Goal: Information Seeking & Learning: Check status

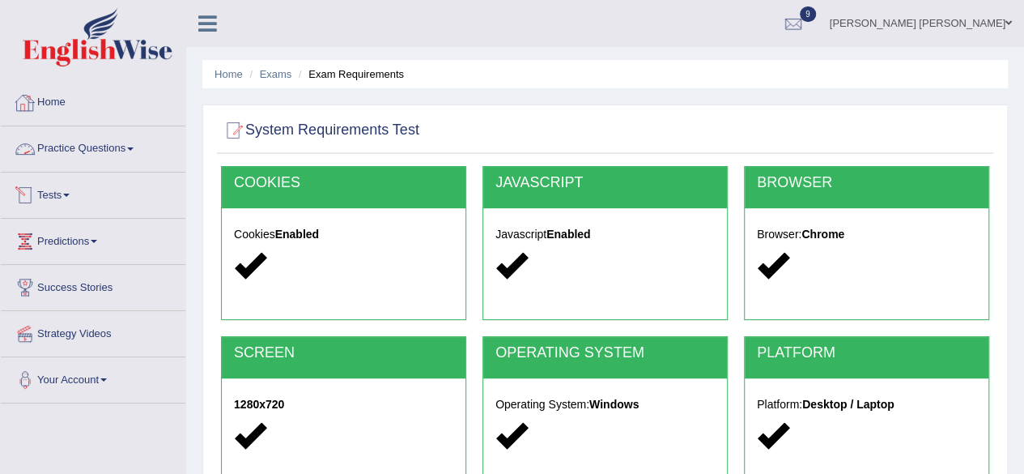
click at [66, 185] on link "Tests" at bounding box center [93, 192] width 185 height 40
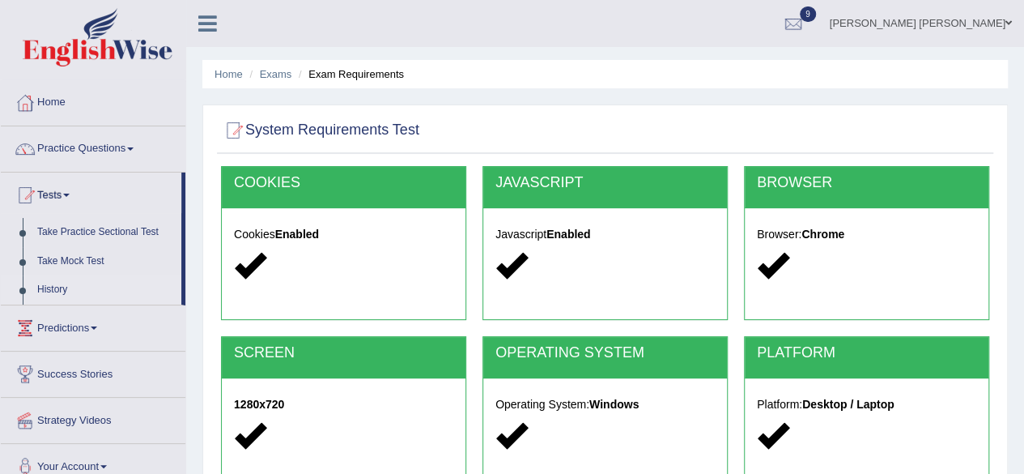
click at [45, 279] on link "History" at bounding box center [105, 289] width 151 height 29
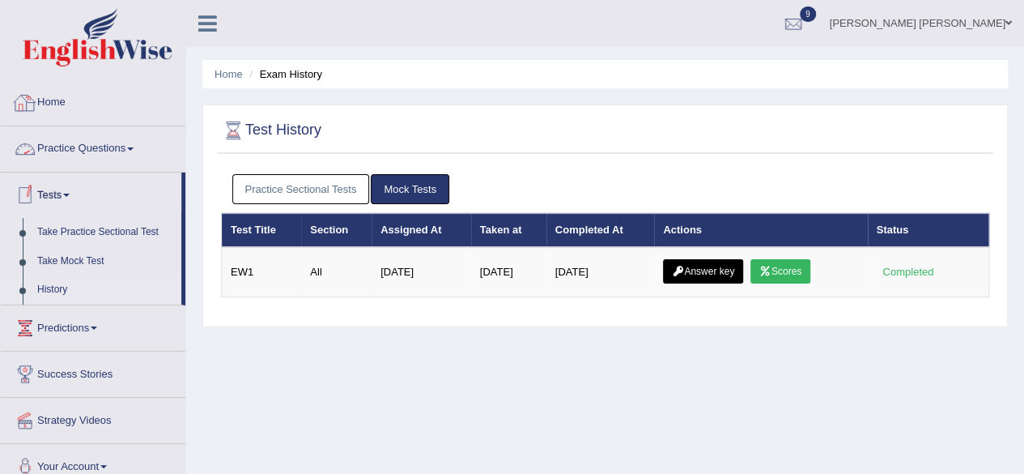
click at [57, 107] on link "Home" at bounding box center [93, 100] width 185 height 40
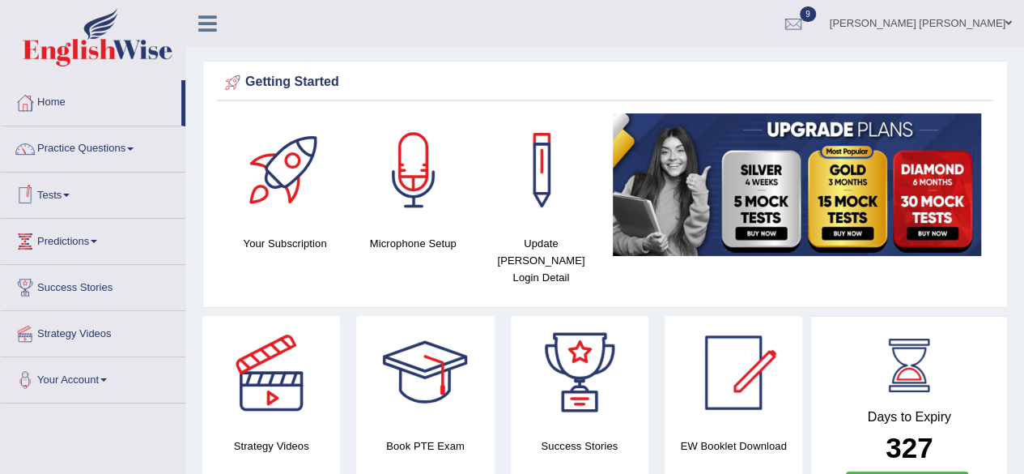
click at [50, 189] on link "Tests" at bounding box center [93, 192] width 185 height 40
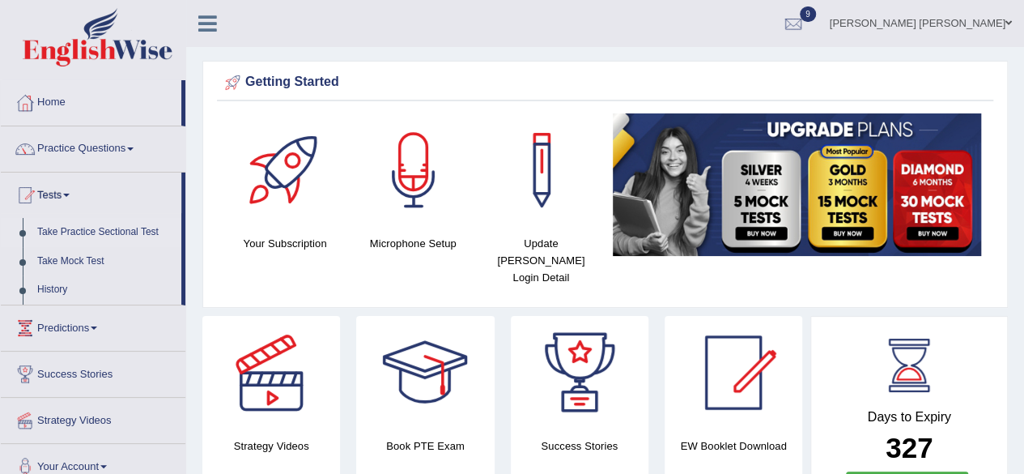
click at [94, 229] on link "Take Practice Sectional Test" at bounding box center [105, 232] width 151 height 29
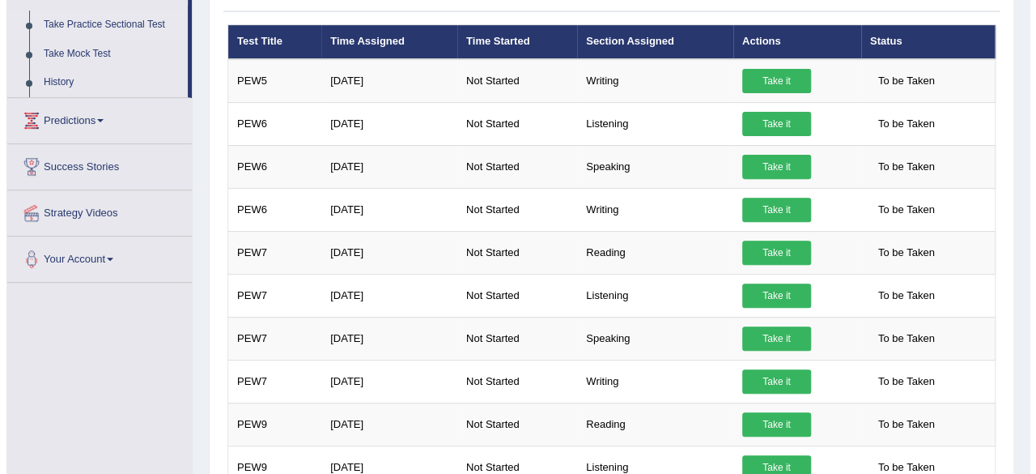
scroll to position [208, 0]
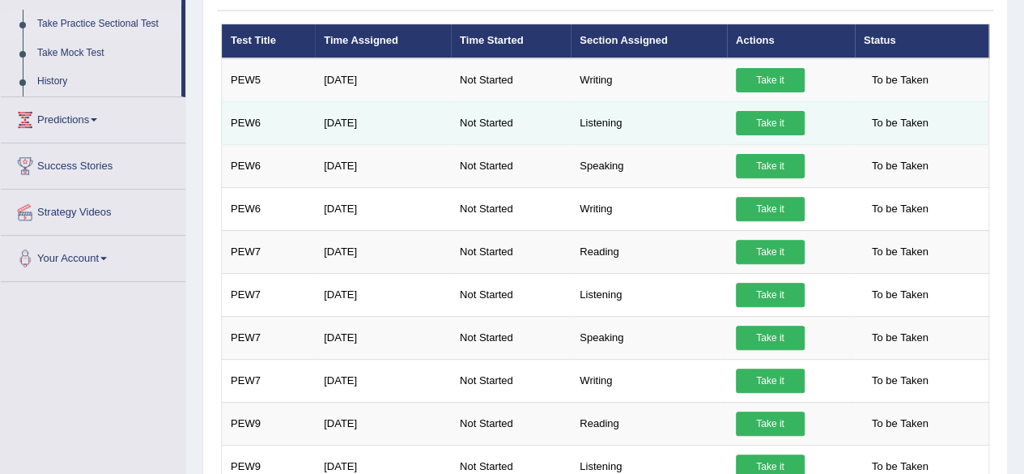
click at [758, 121] on link "Take it" at bounding box center [770, 123] width 69 height 24
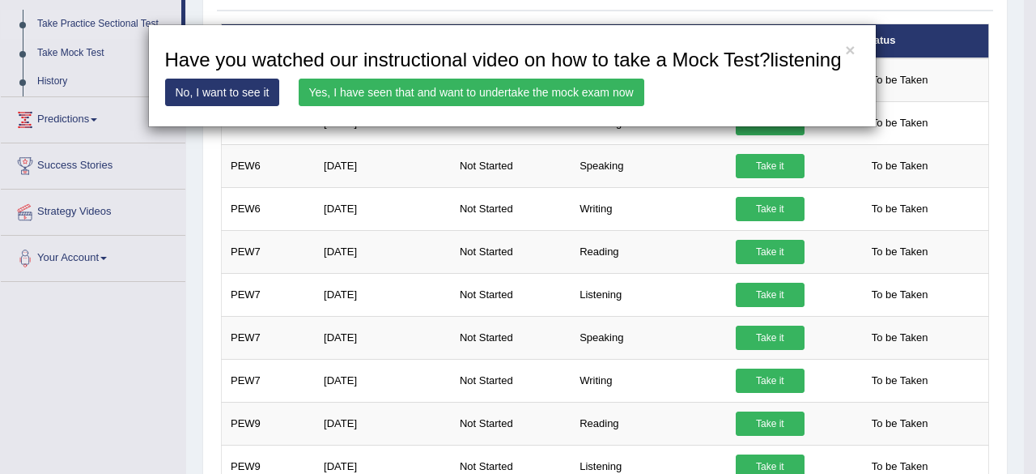
click at [543, 91] on link "Yes, I have seen that and want to undertake the mock exam now" at bounding box center [472, 93] width 346 height 28
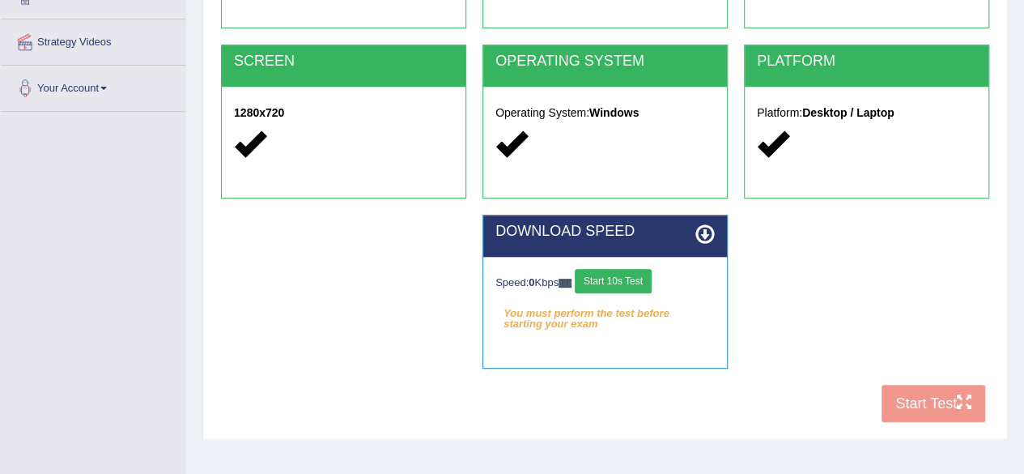
scroll to position [290, 0]
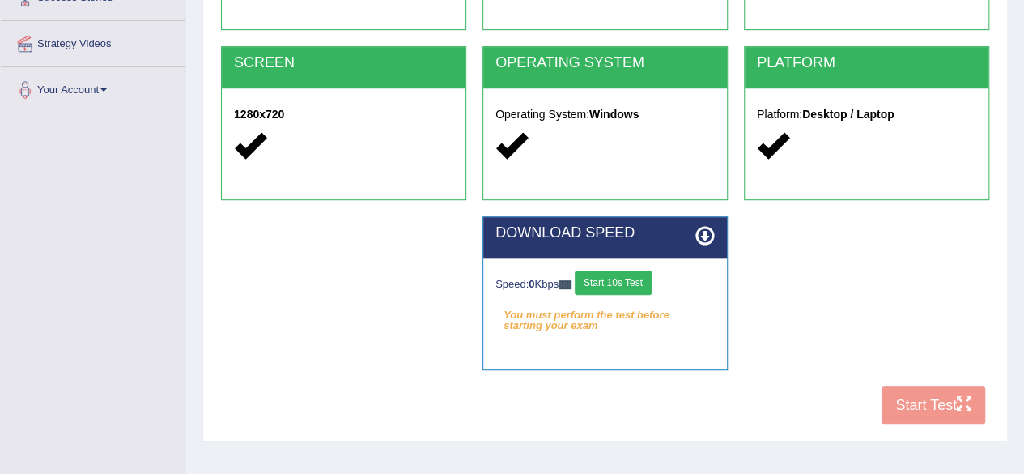
click at [627, 280] on button "Start 10s Test" at bounding box center [613, 282] width 77 height 24
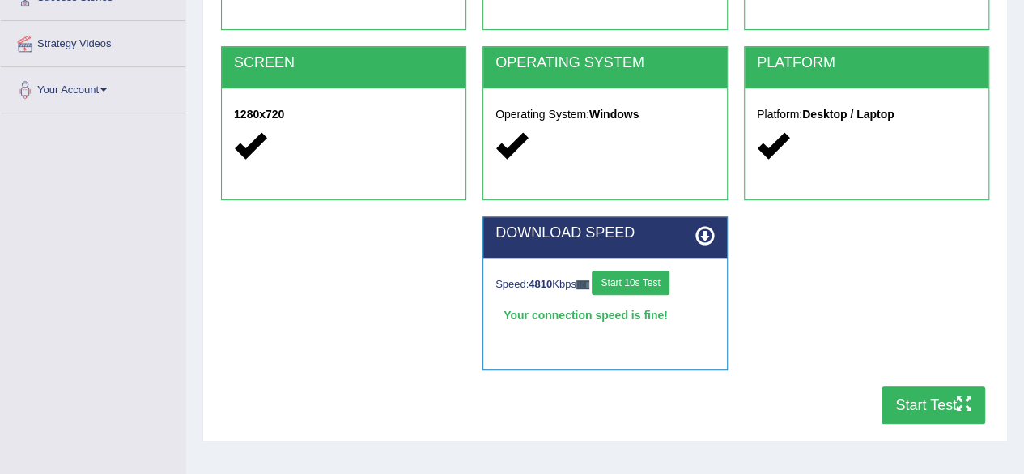
click at [895, 400] on button "Start Test" at bounding box center [934, 404] width 104 height 37
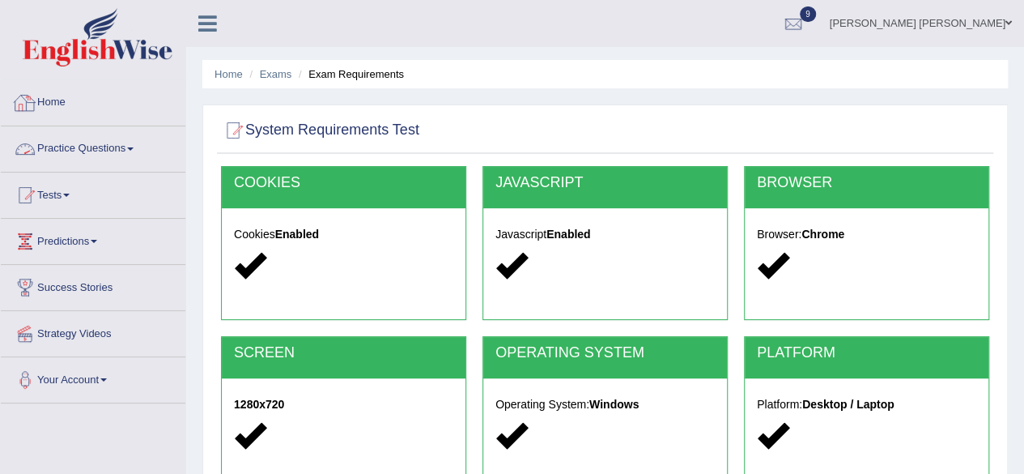
click at [59, 113] on link "Home" at bounding box center [93, 100] width 185 height 40
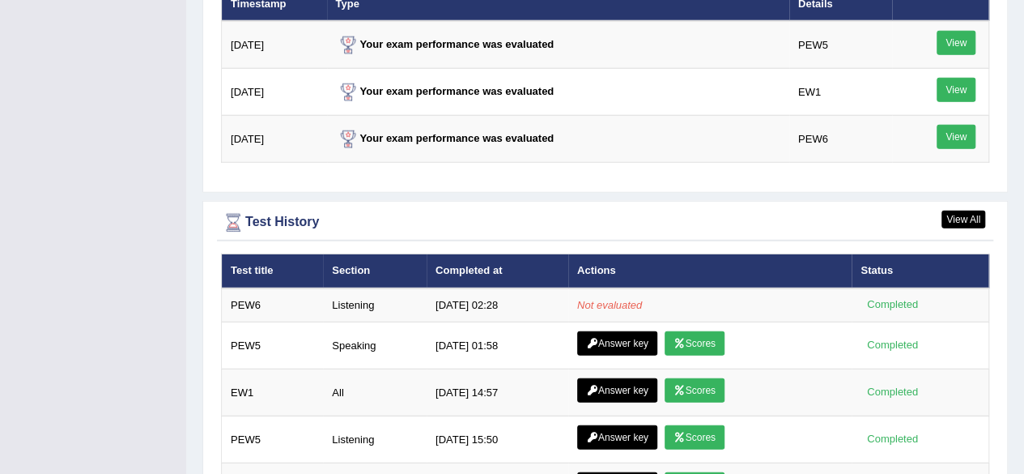
scroll to position [2227, 0]
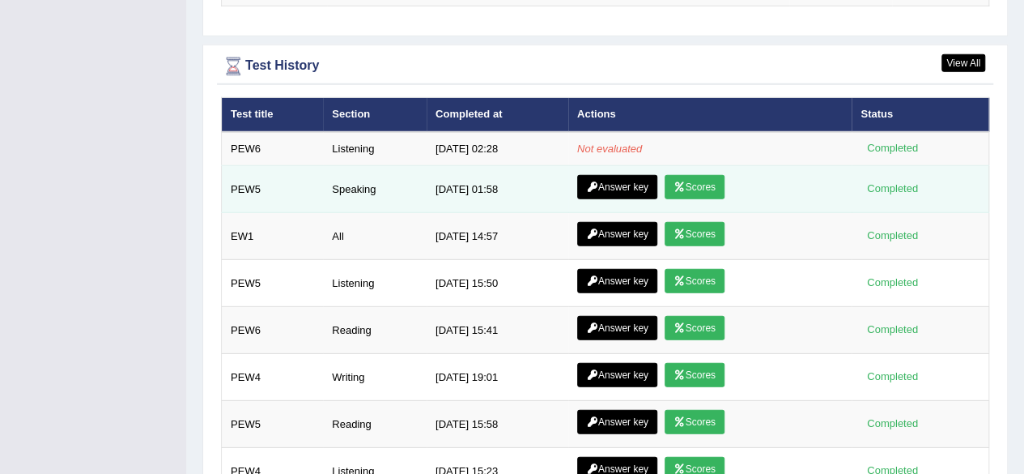
click at [623, 175] on link "Answer key" at bounding box center [617, 187] width 80 height 24
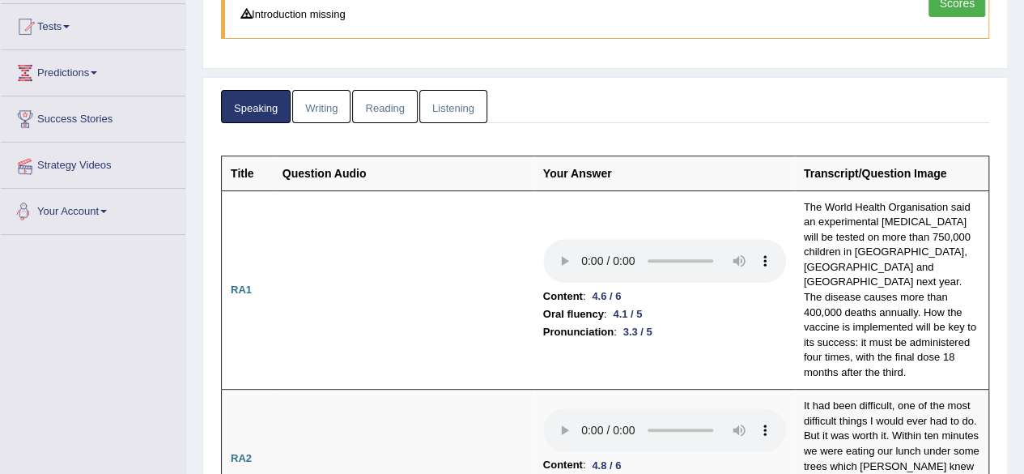
scroll to position [51, 0]
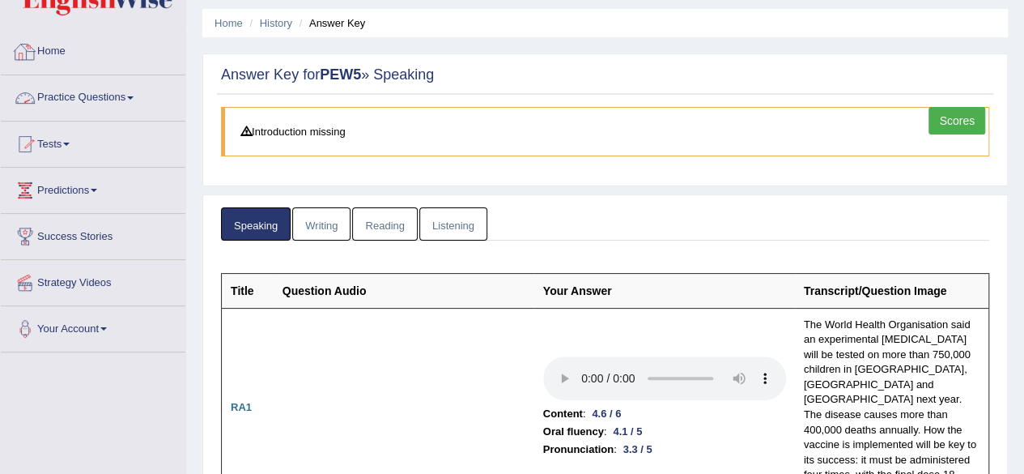
click at [68, 57] on link "Home" at bounding box center [93, 49] width 185 height 40
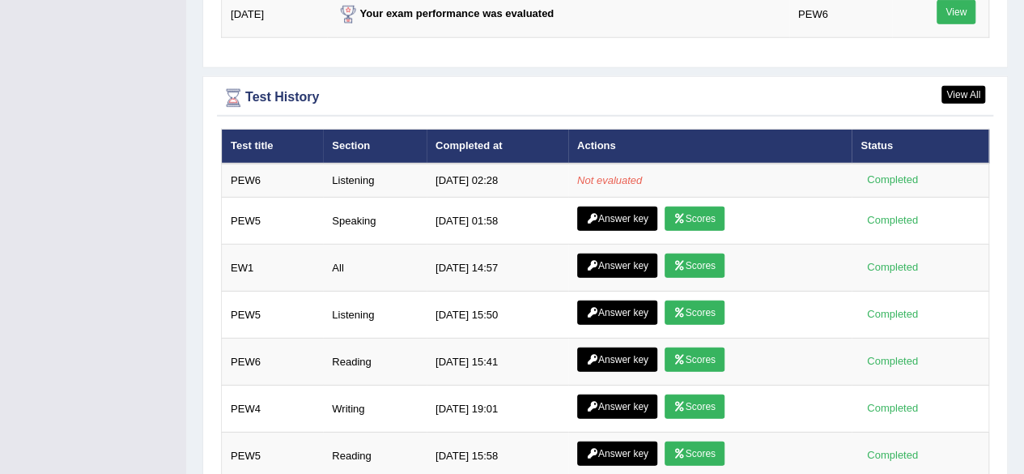
scroll to position [2295, 0]
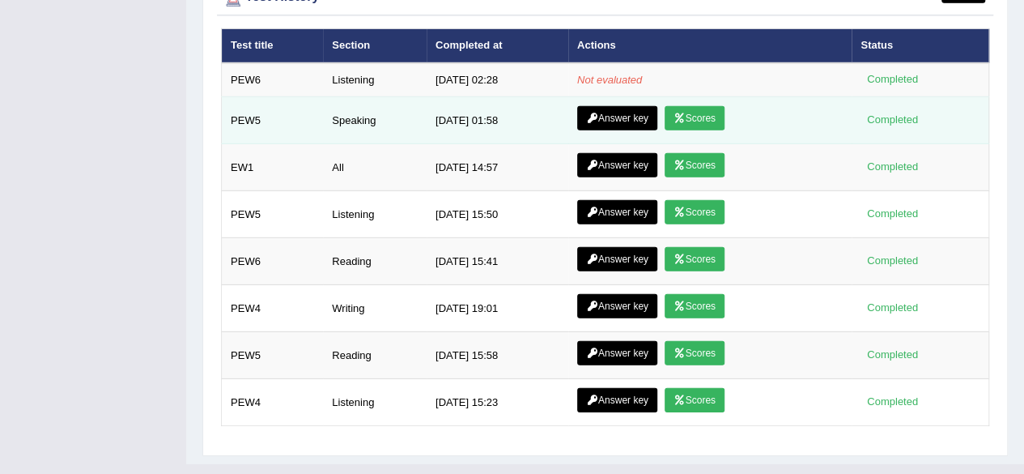
click at [711, 106] on link "Scores" at bounding box center [695, 118] width 60 height 24
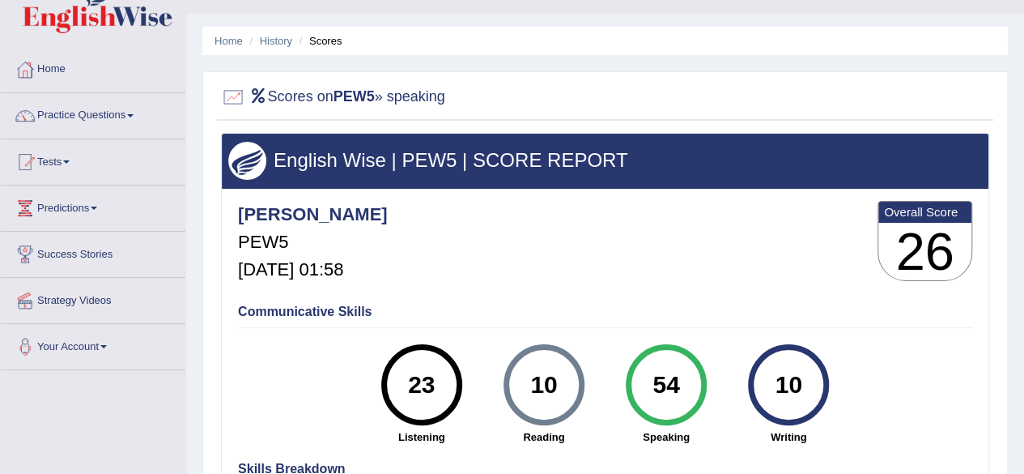
scroll to position [32, 0]
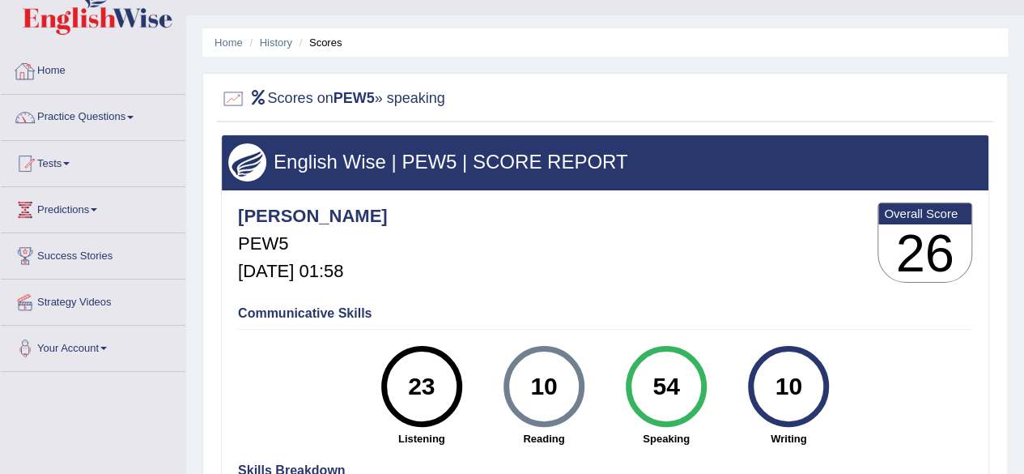
click at [53, 66] on link "Home" at bounding box center [93, 69] width 185 height 40
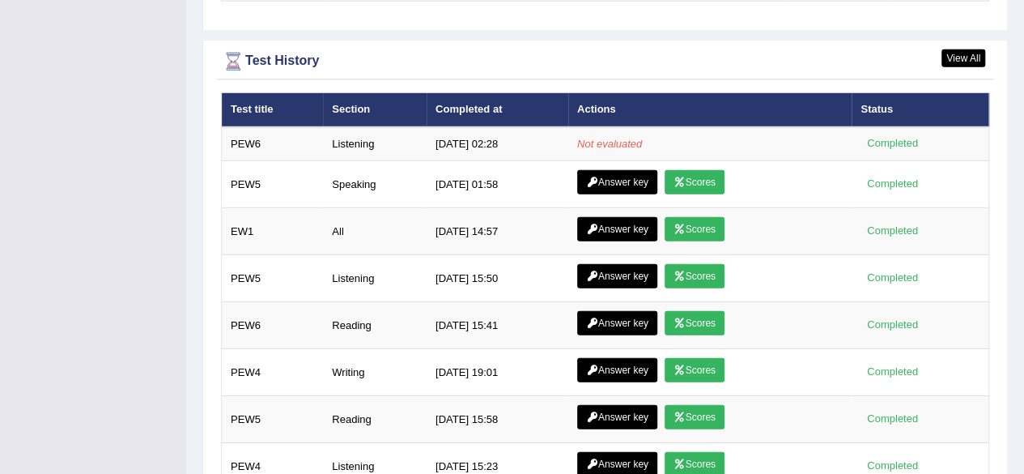
scroll to position [2232, 0]
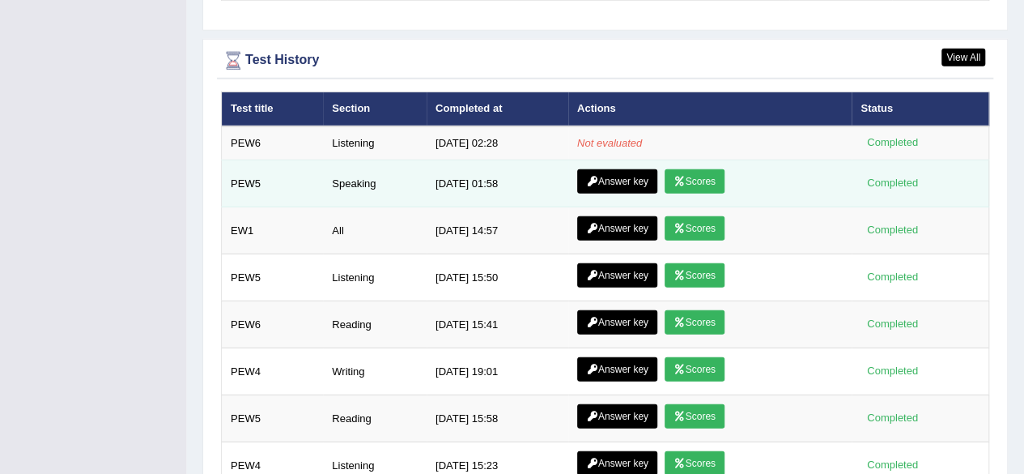
click at [618, 169] on link "Answer key" at bounding box center [617, 181] width 80 height 24
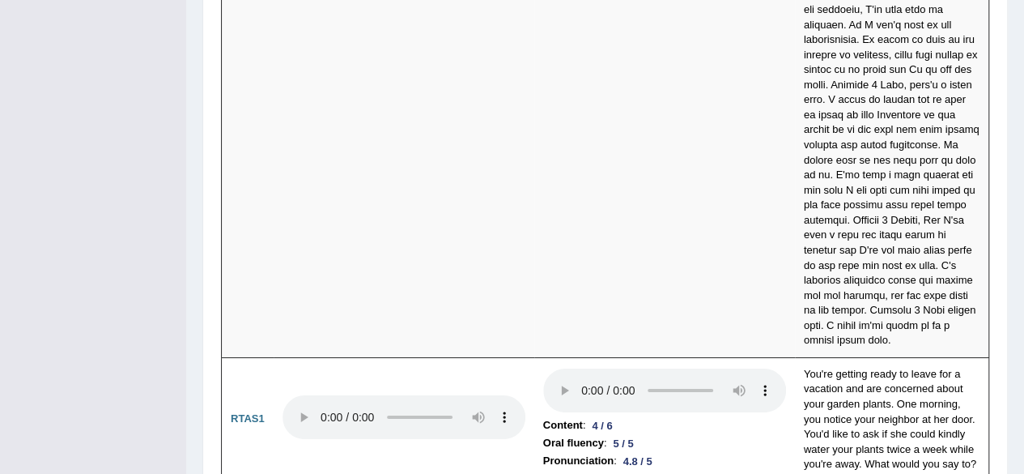
scroll to position [5996, 0]
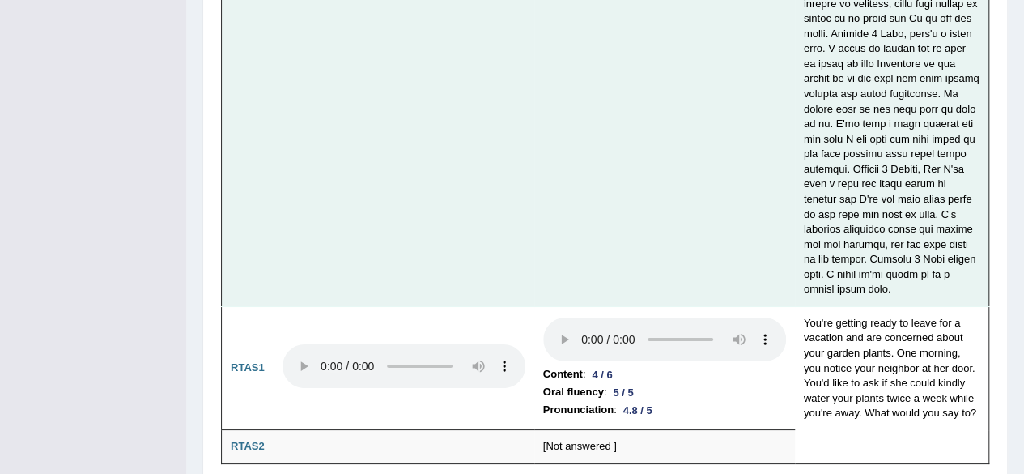
drag, startPoint x: 623, startPoint y: 206, endPoint x: 524, endPoint y: 150, distance: 114.2
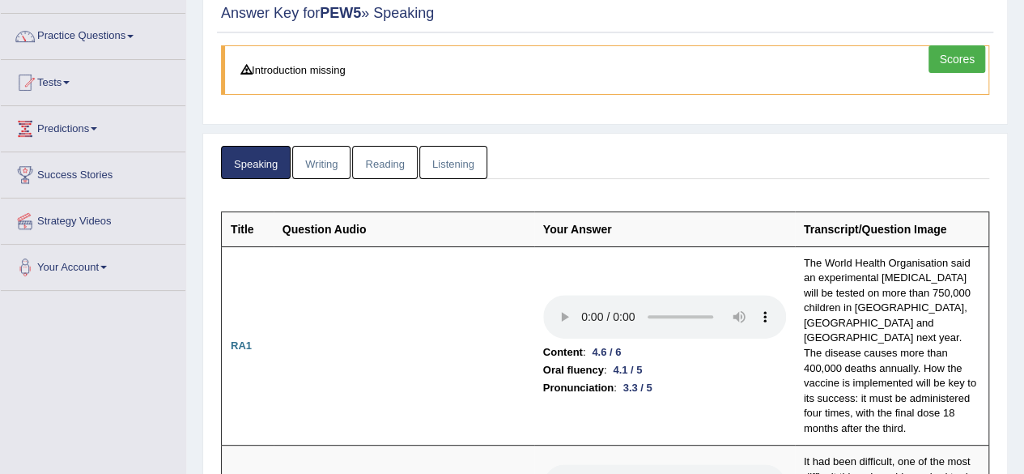
scroll to position [0, 0]
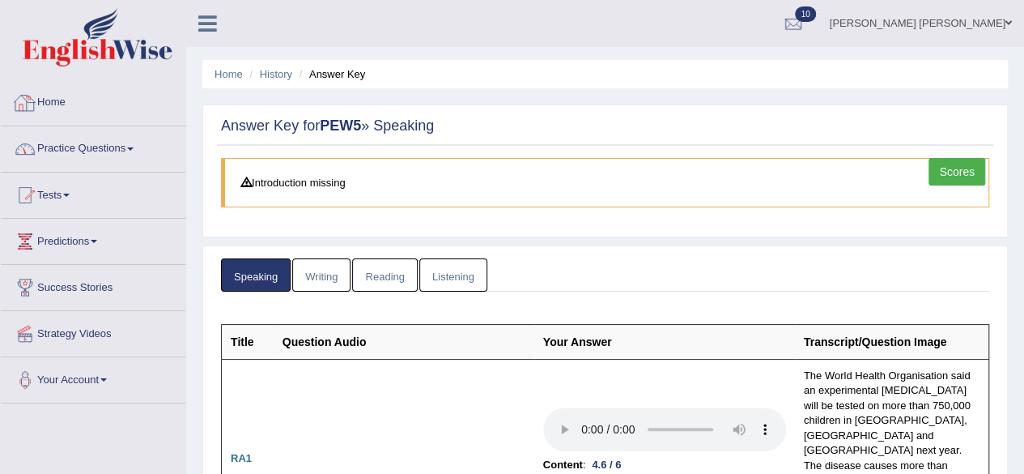
click at [68, 96] on link "Home" at bounding box center [93, 100] width 185 height 40
click at [68, 96] on link "Home" at bounding box center [91, 100] width 181 height 40
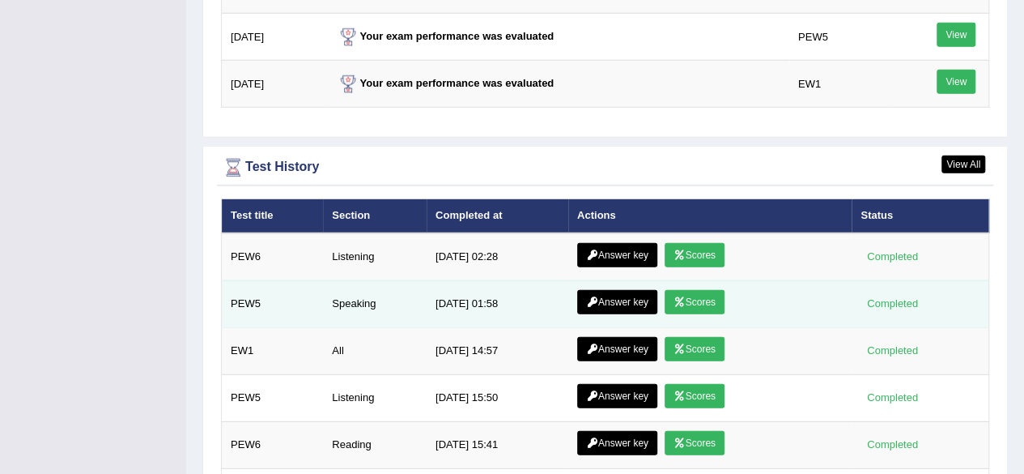
scroll to position [2240, 0]
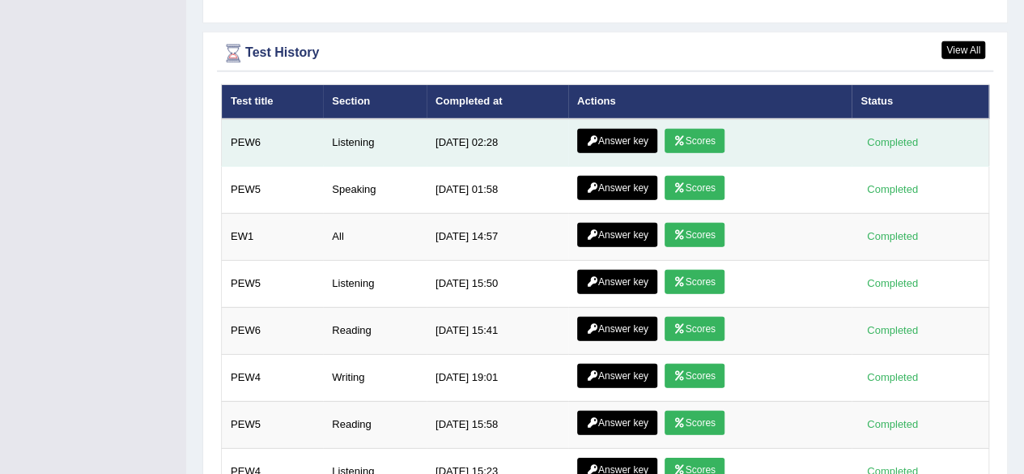
click at [700, 129] on link "Scores" at bounding box center [695, 141] width 60 height 24
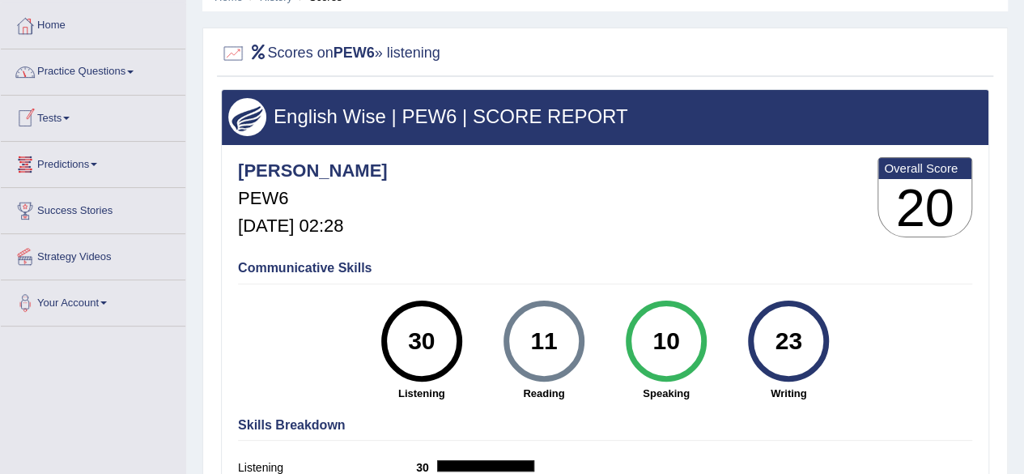
scroll to position [76, 0]
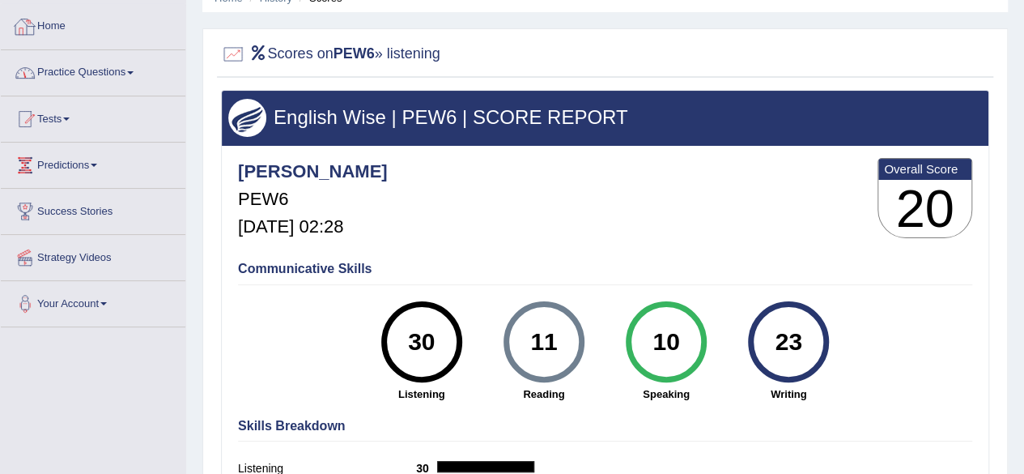
click at [55, 30] on link "Home" at bounding box center [93, 24] width 185 height 40
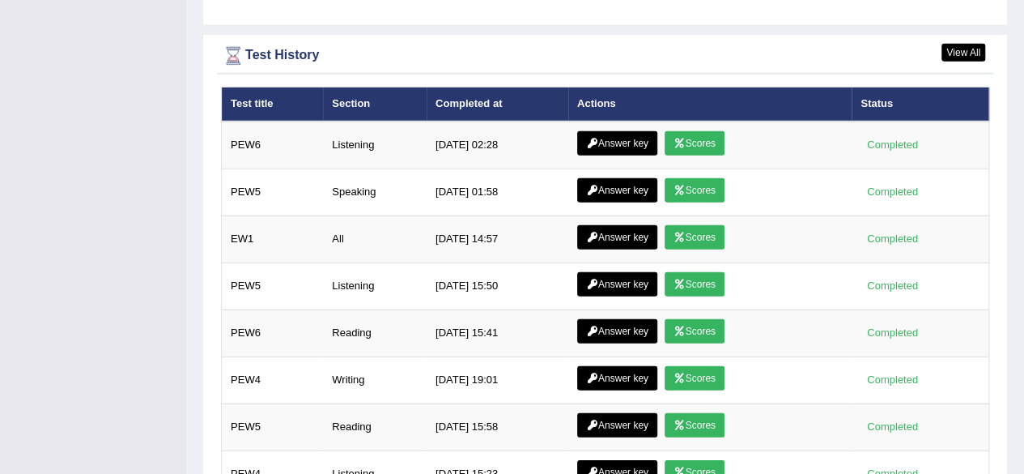
scroll to position [2295, 0]
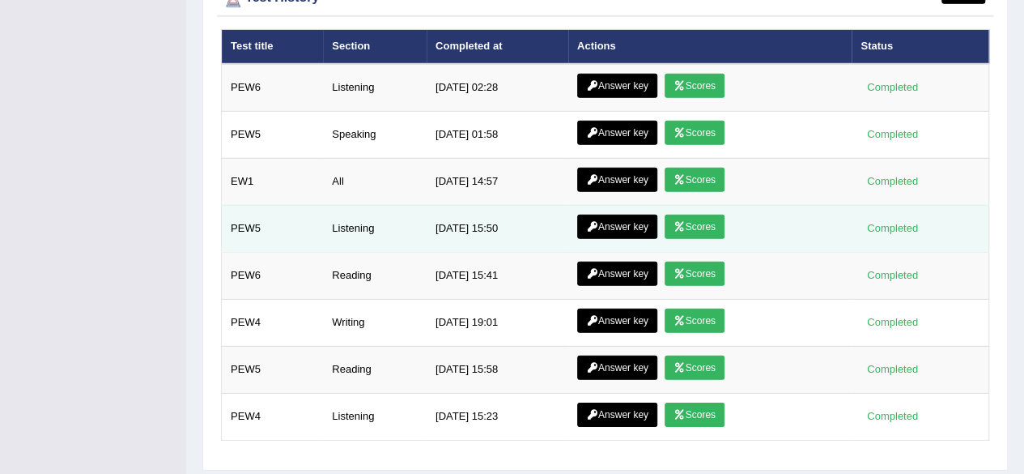
click at [696, 215] on link "Scores" at bounding box center [695, 227] width 60 height 24
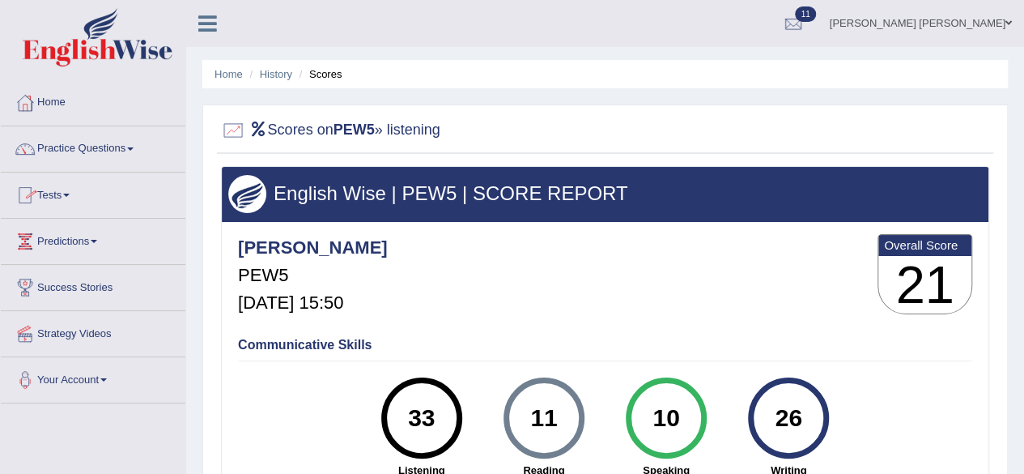
click at [57, 97] on link "Home" at bounding box center [93, 100] width 185 height 40
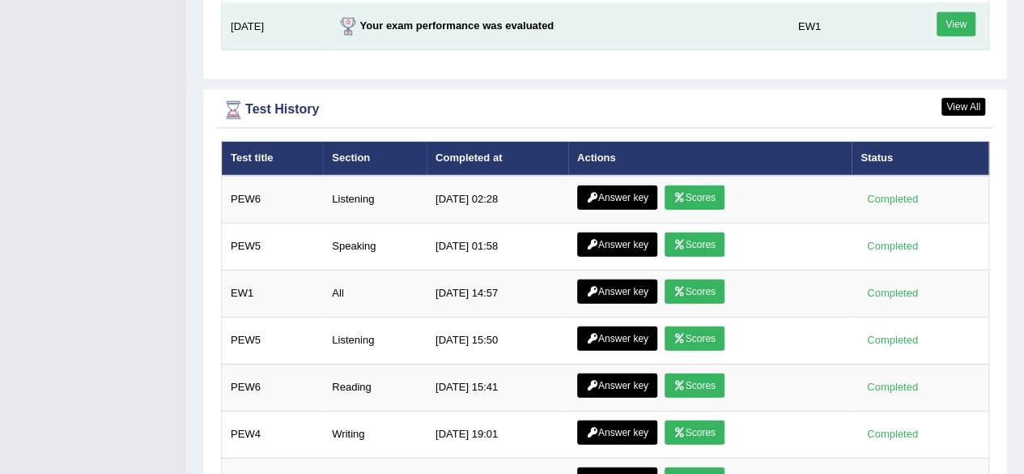
scroll to position [2185, 0]
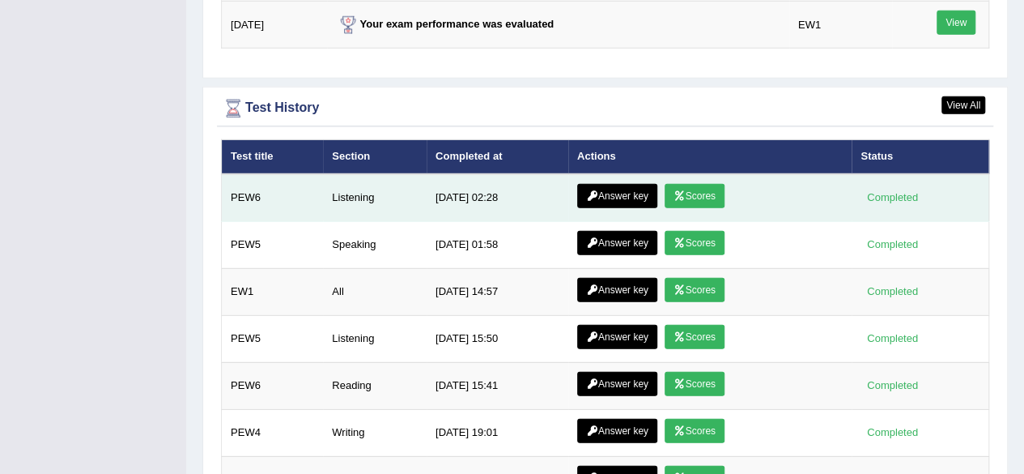
click at [706, 184] on link "Scores" at bounding box center [695, 196] width 60 height 24
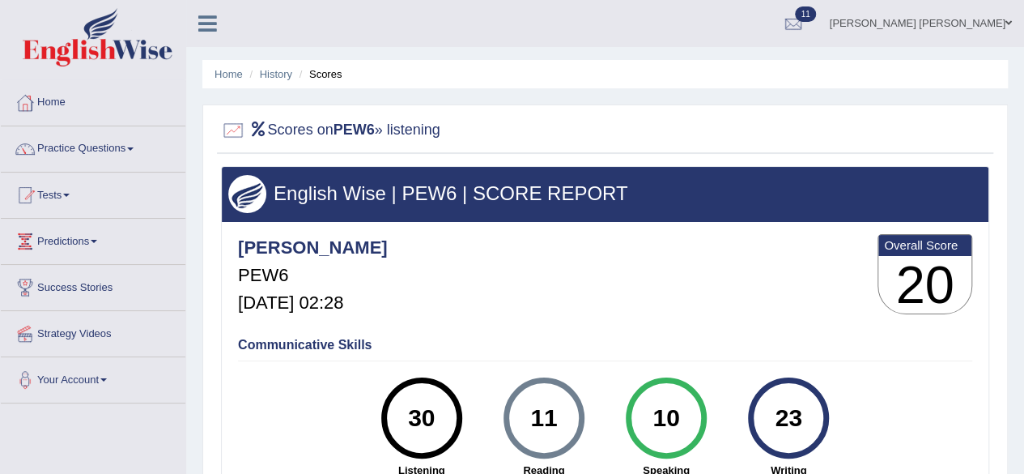
click at [59, 106] on link "Home" at bounding box center [93, 100] width 185 height 40
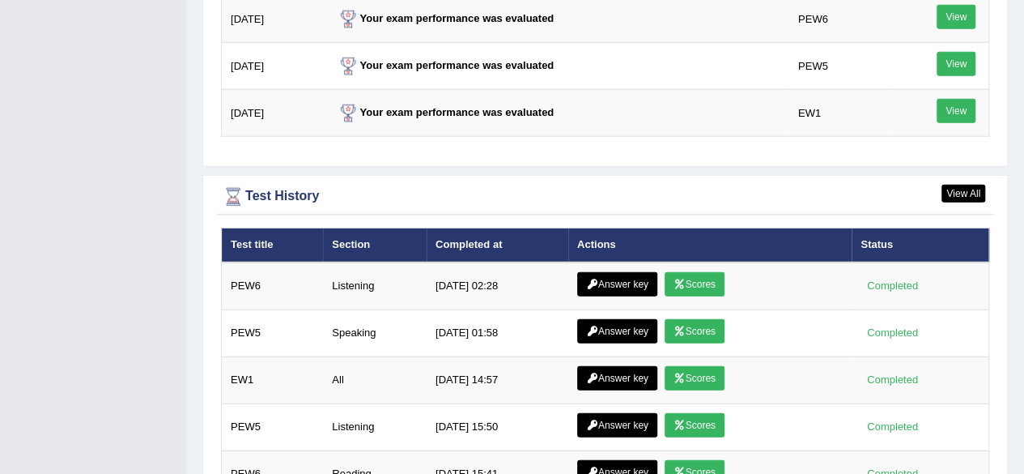
scroll to position [2097, 0]
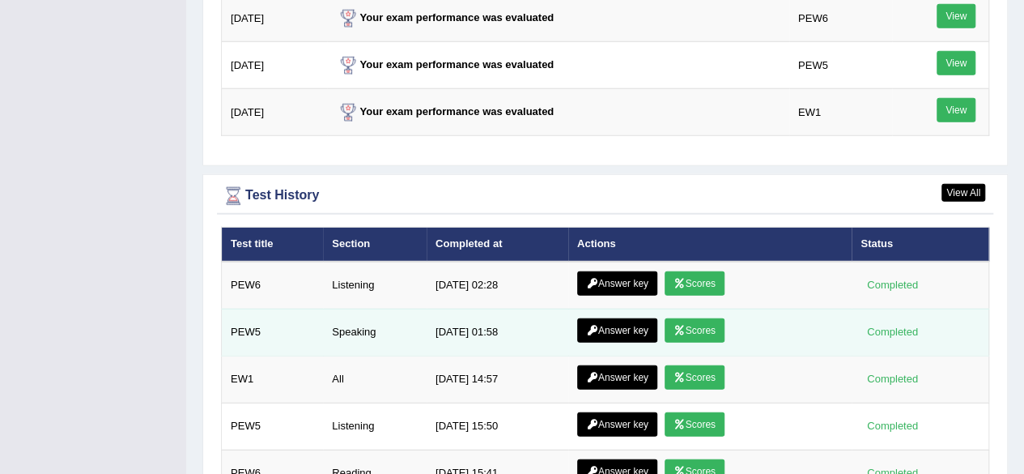
click at [691, 318] on link "Scores" at bounding box center [695, 330] width 60 height 24
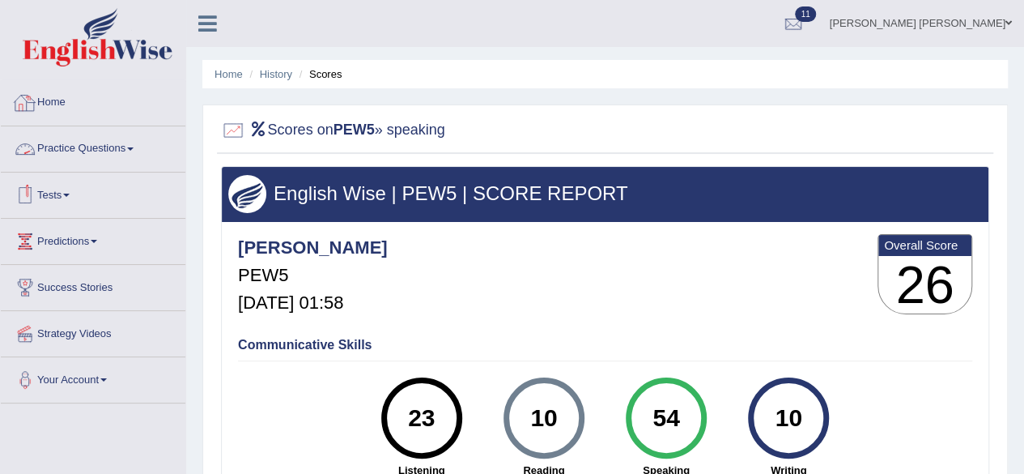
click at [51, 106] on link "Home" at bounding box center [93, 100] width 185 height 40
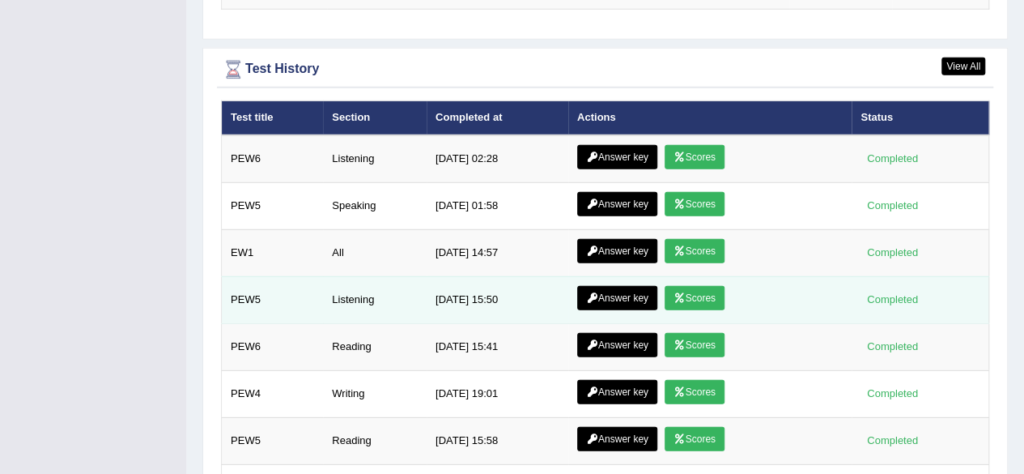
scroll to position [2308, 0]
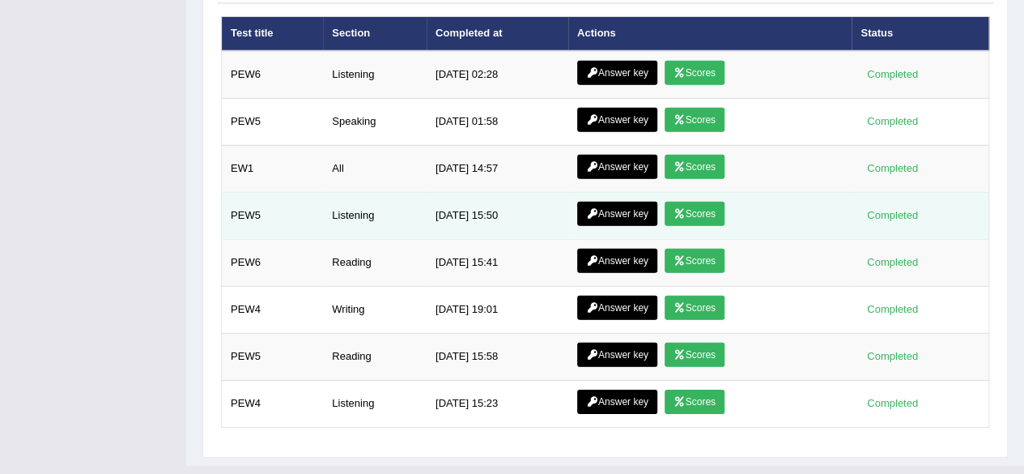
click at [689, 202] on link "Scores" at bounding box center [695, 214] width 60 height 24
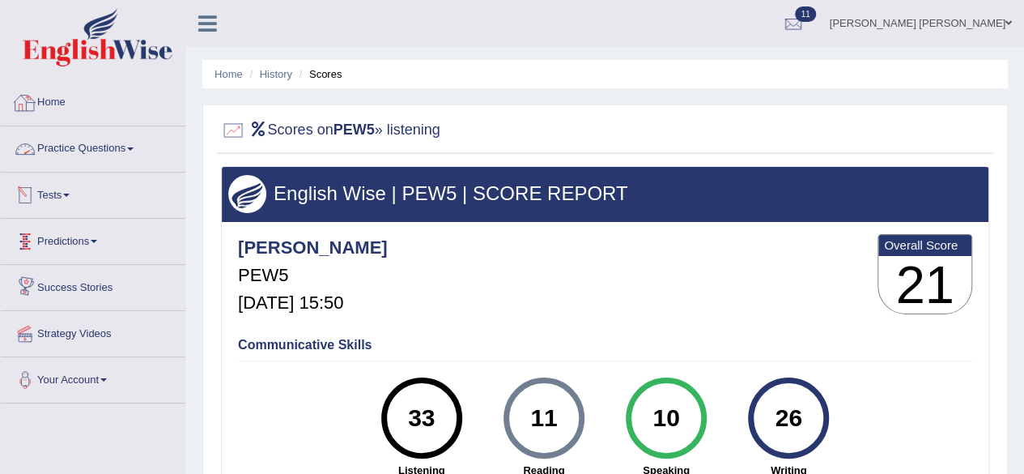
click at [62, 96] on link "Home" at bounding box center [93, 100] width 185 height 40
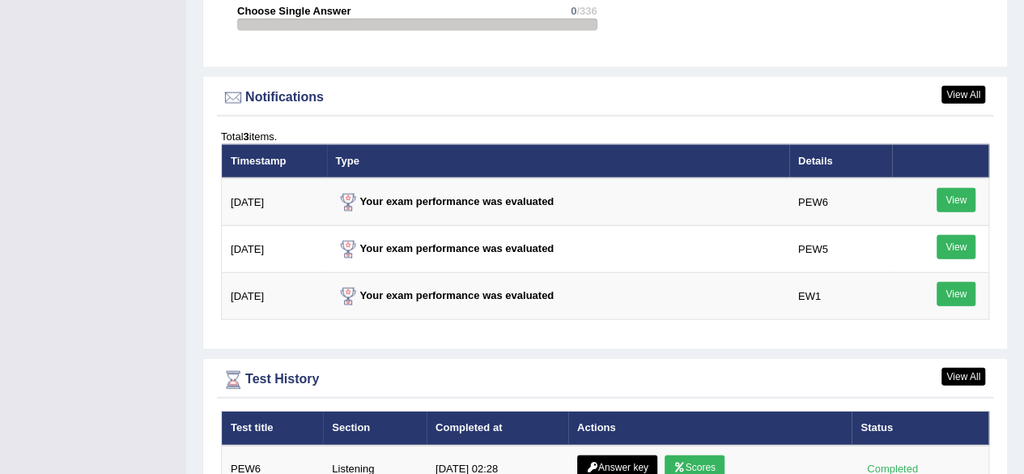
scroll to position [2308, 0]
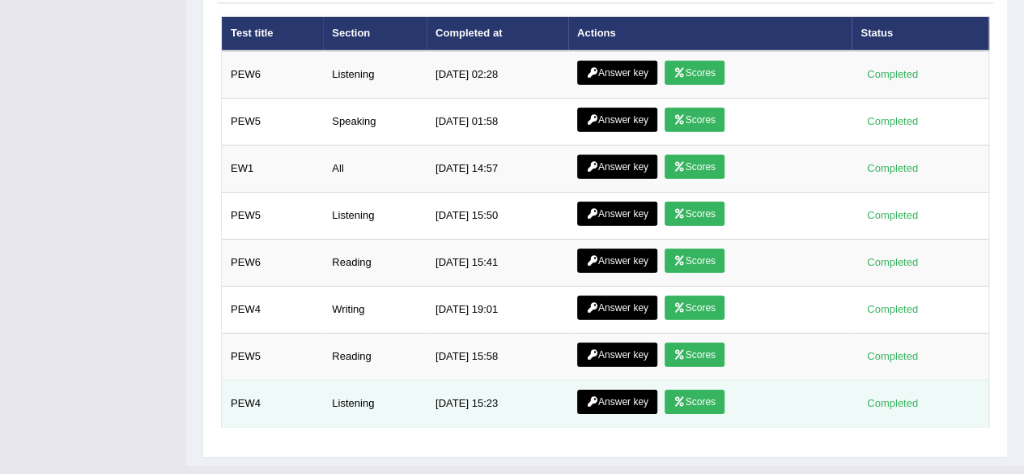
click at [680, 397] on icon at bounding box center [680, 402] width 12 height 10
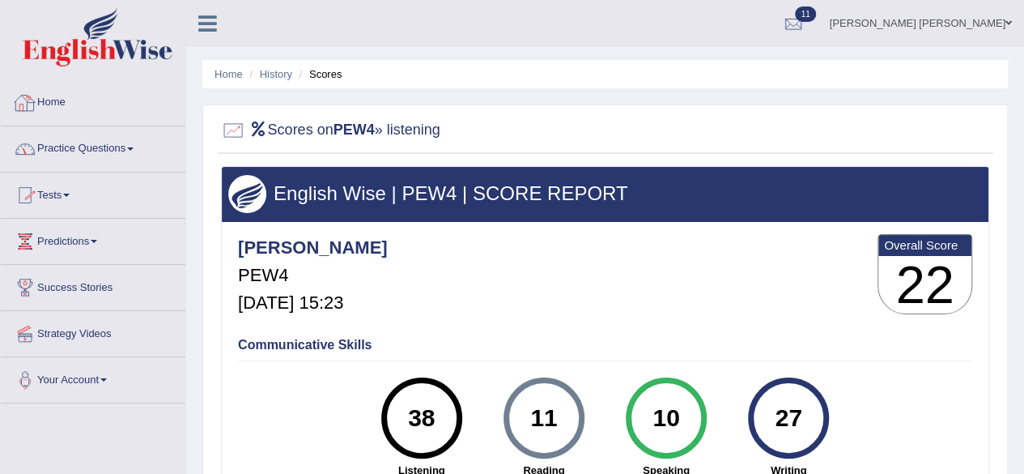
click at [62, 106] on link "Home" at bounding box center [93, 100] width 185 height 40
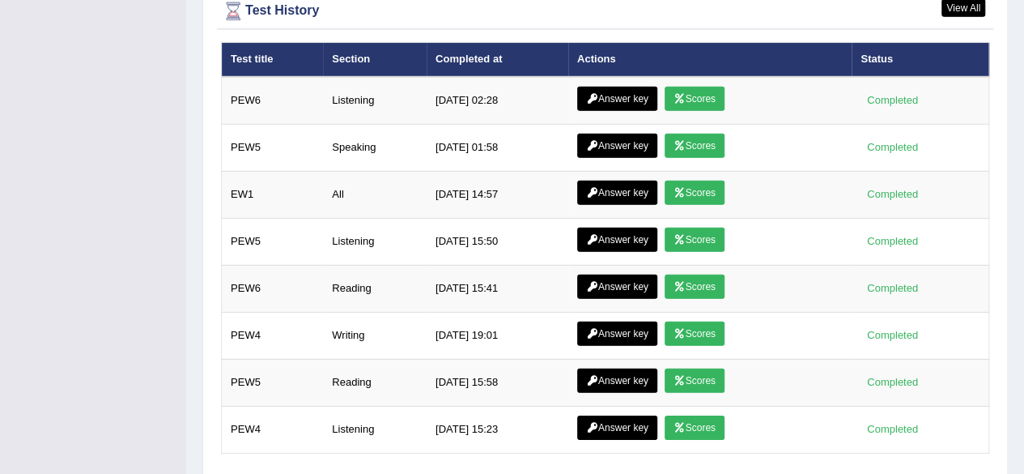
scroll to position [2308, 0]
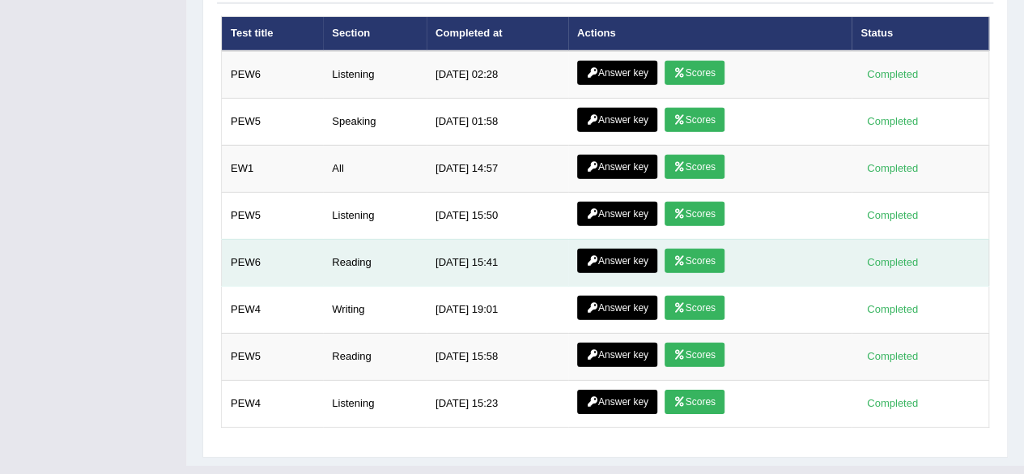
click at [690, 249] on link "Scores" at bounding box center [695, 261] width 60 height 24
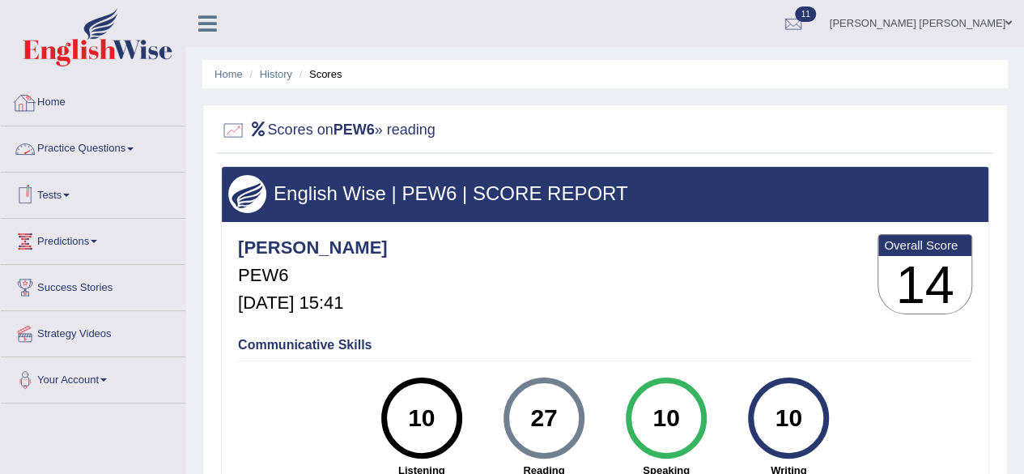
click at [57, 108] on link "Home" at bounding box center [93, 100] width 185 height 40
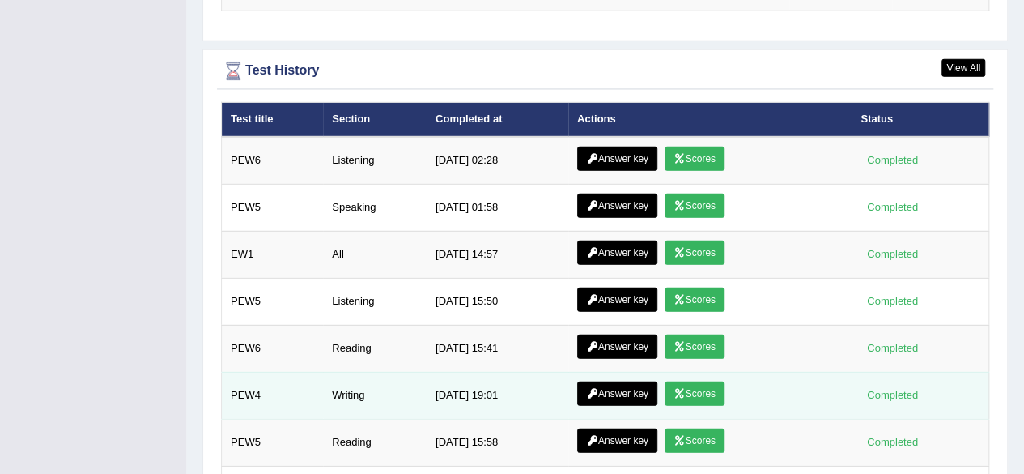
scroll to position [2220, 0]
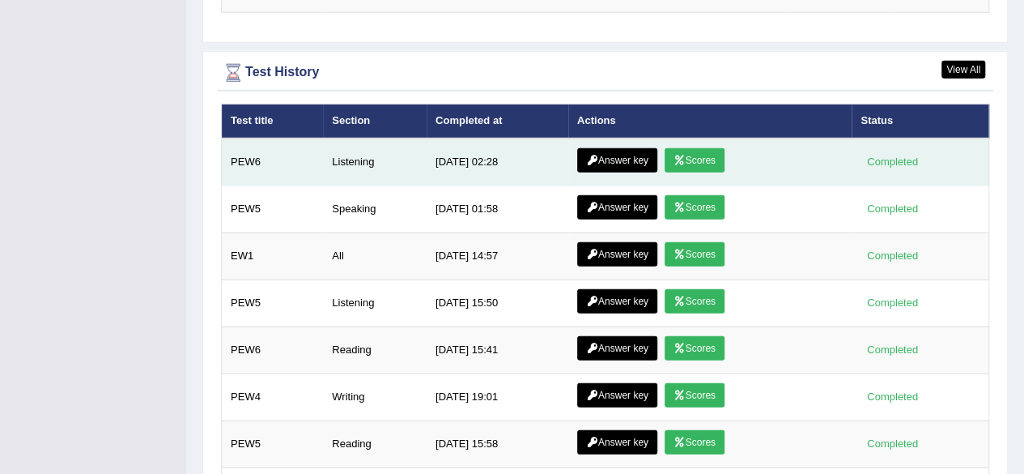
click at [615, 148] on link "Answer key" at bounding box center [617, 160] width 80 height 24
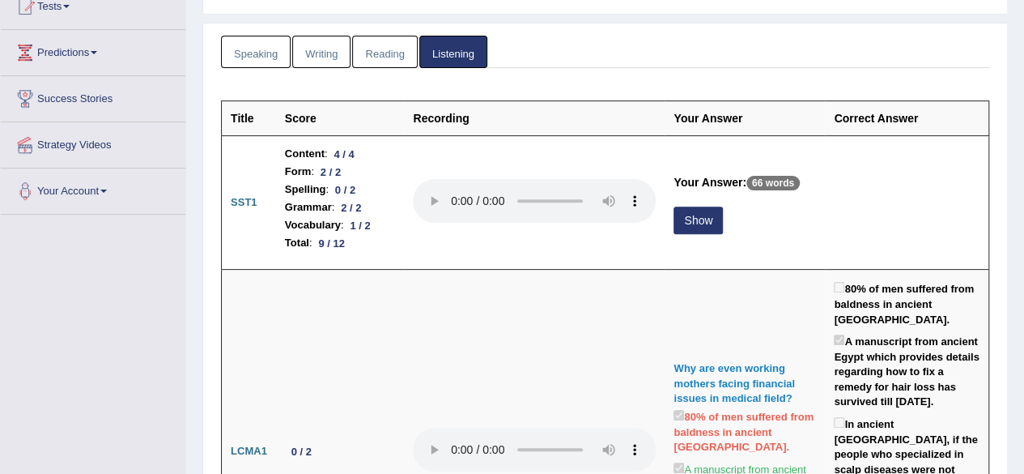
scroll to position [190, 0]
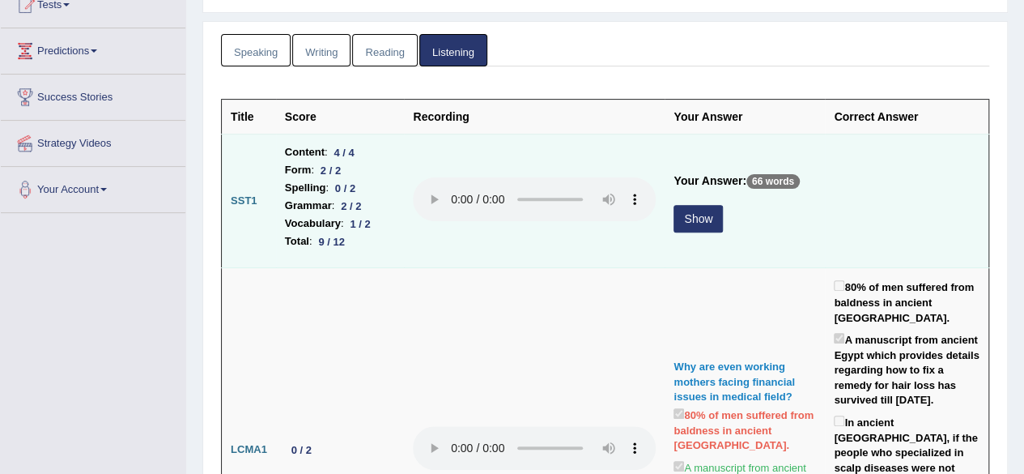
click at [682, 223] on button "Show" at bounding box center [698, 219] width 49 height 28
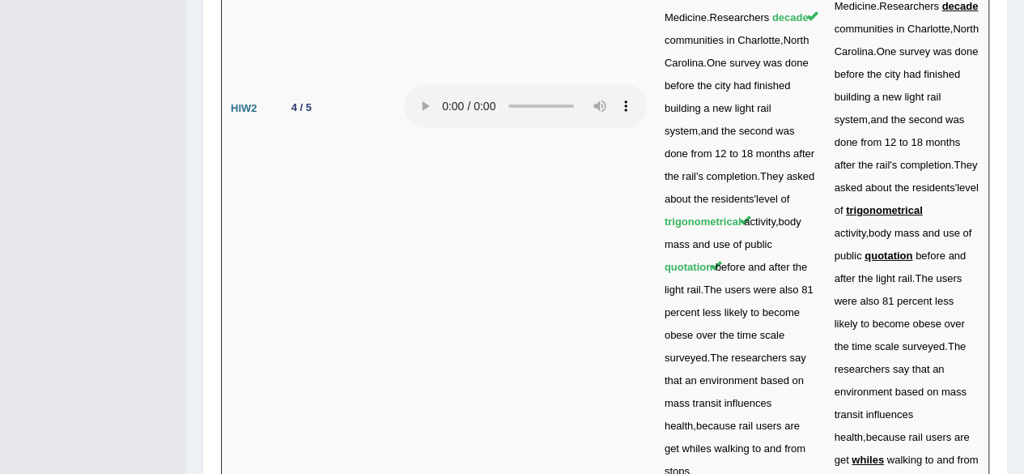
scroll to position [5686, 0]
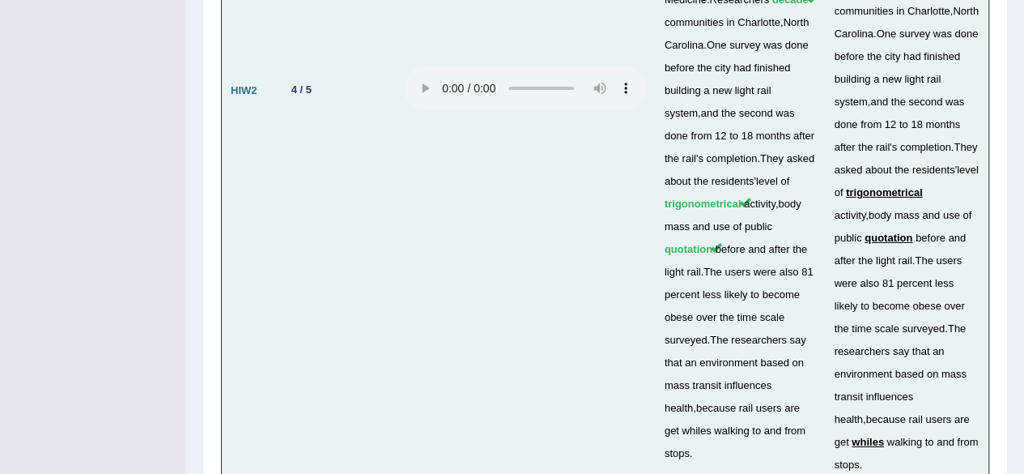
click at [556, 142] on td at bounding box center [525, 90] width 261 height 789
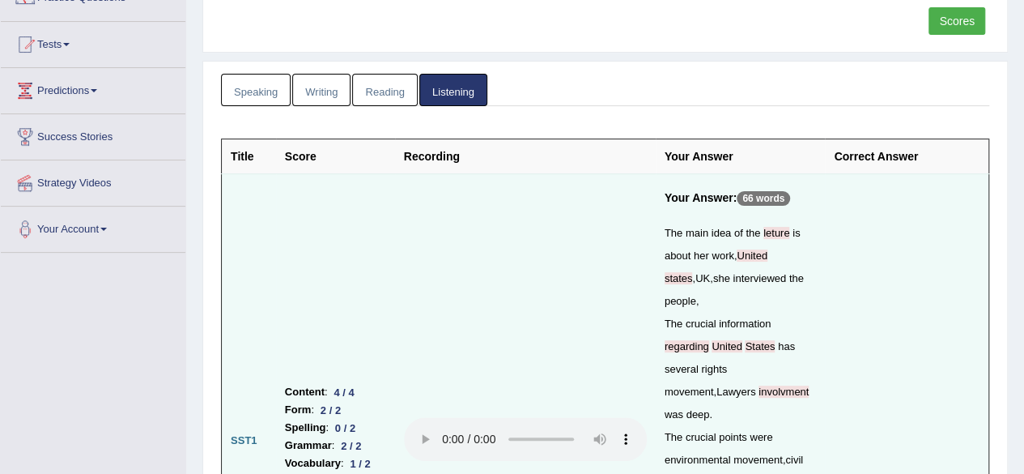
scroll to position [0, 0]
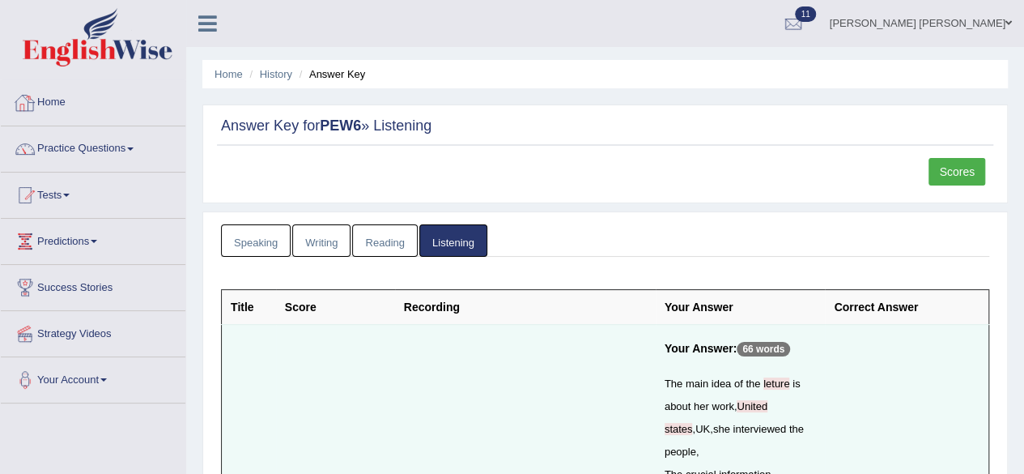
click at [57, 98] on link "Home" at bounding box center [93, 100] width 185 height 40
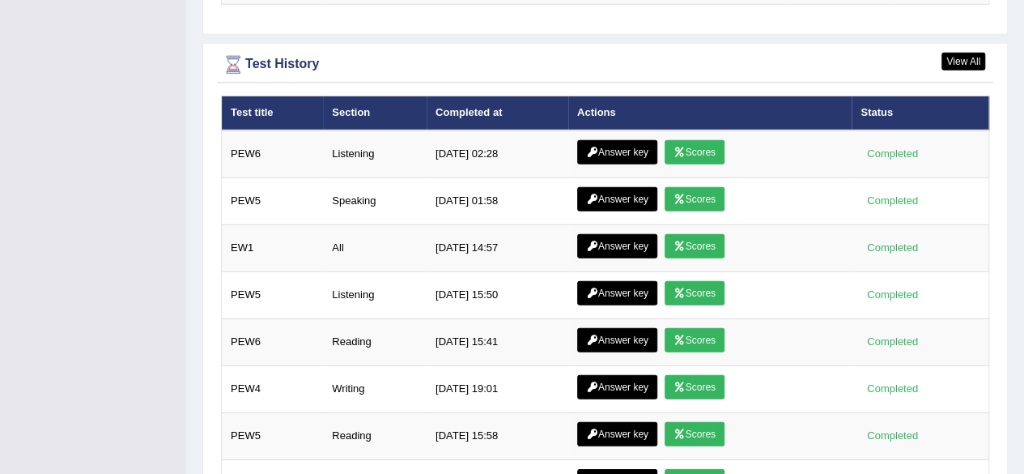
scroll to position [2308, 0]
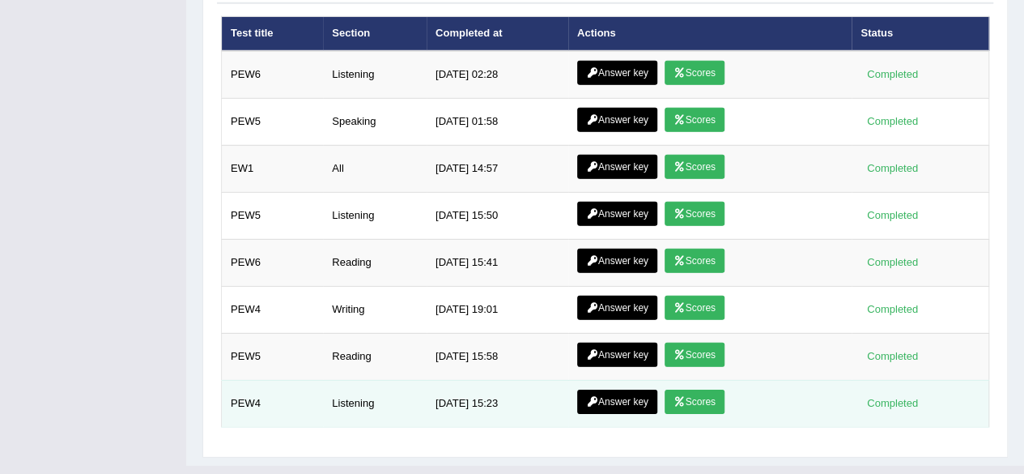
click at [611, 389] on link "Answer key" at bounding box center [617, 401] width 80 height 24
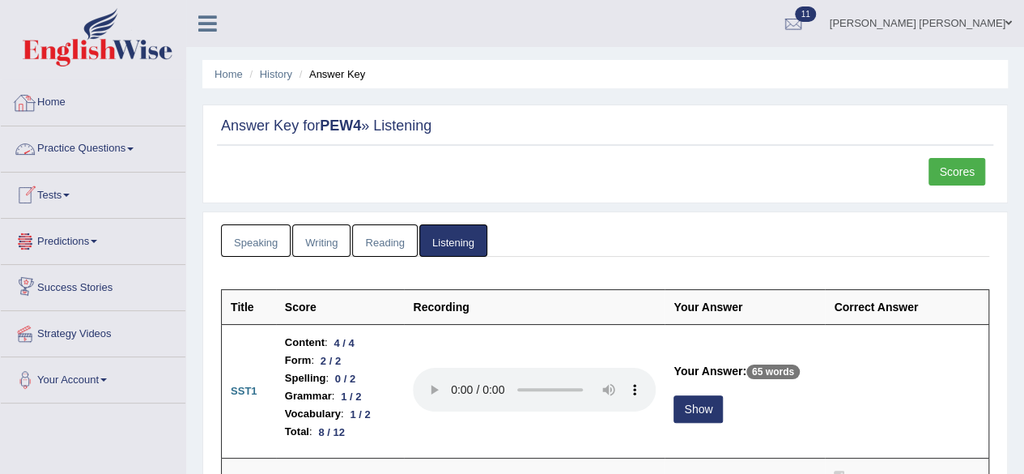
click at [68, 106] on link "Home" at bounding box center [93, 100] width 185 height 40
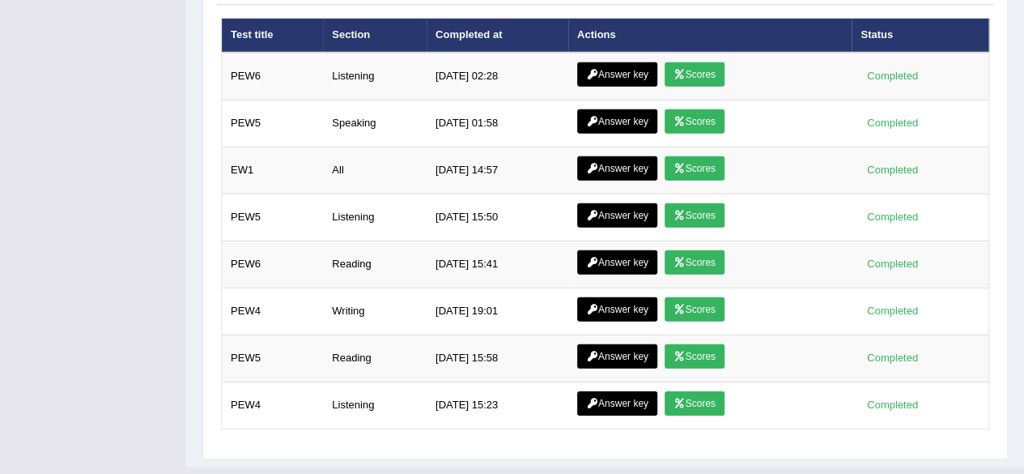
scroll to position [2308, 0]
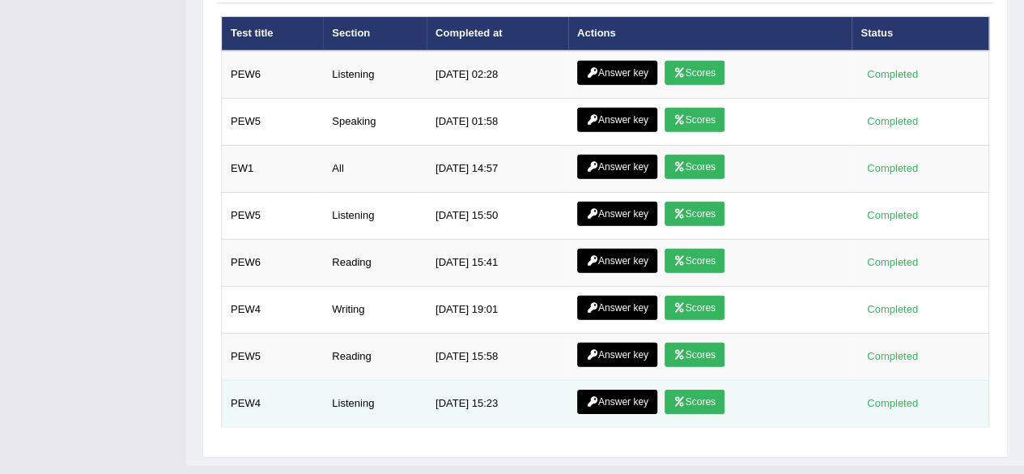
click at [687, 389] on link "Scores" at bounding box center [695, 401] width 60 height 24
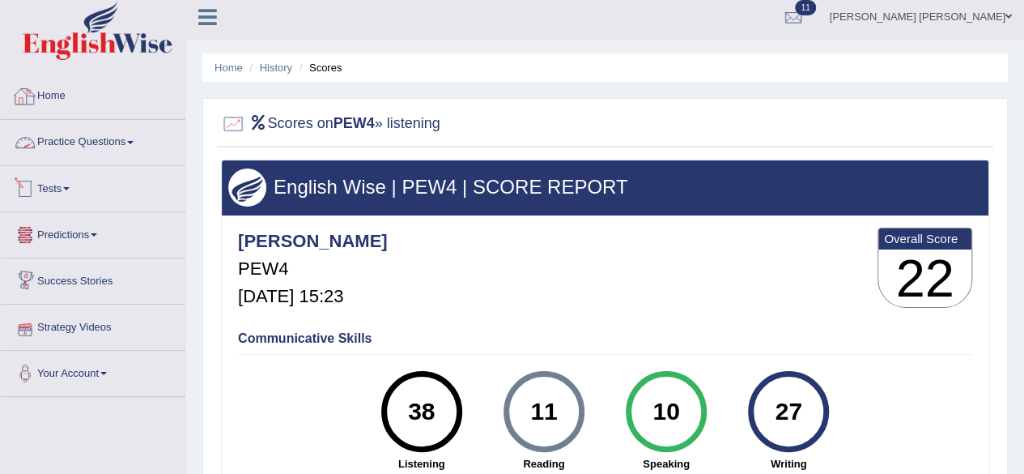
scroll to position [6, 0]
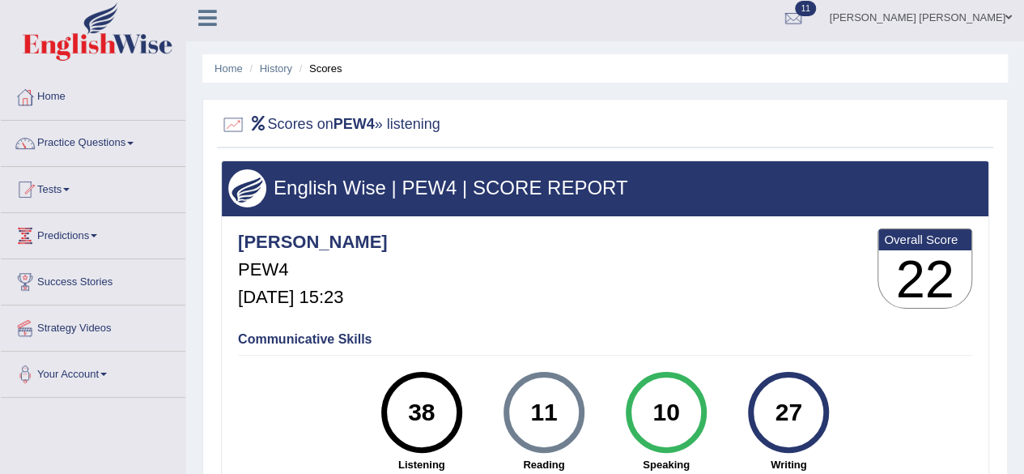
click at [61, 95] on link "Home" at bounding box center [93, 94] width 185 height 40
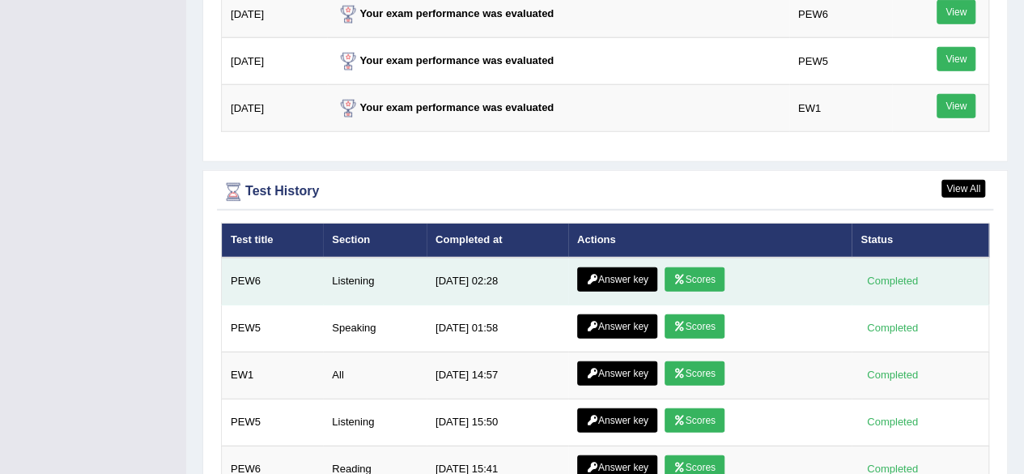
scroll to position [2308, 0]
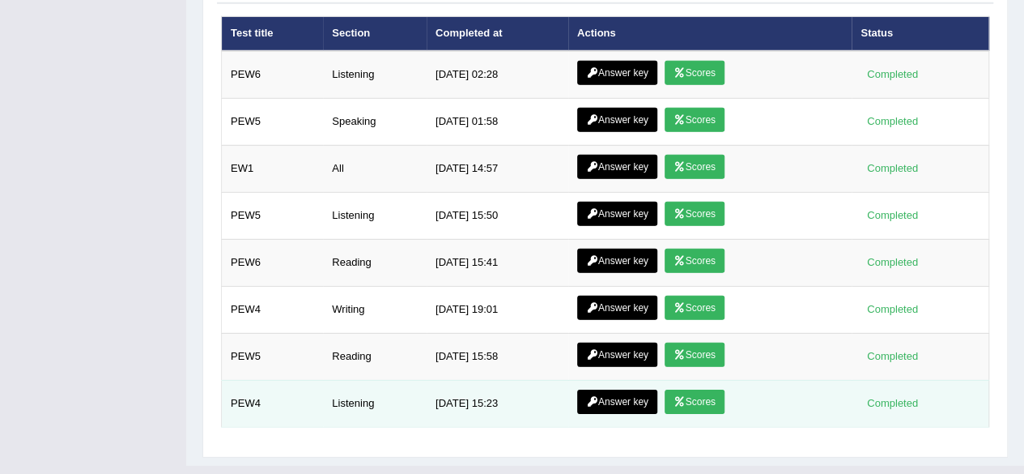
click at [622, 389] on link "Answer key" at bounding box center [617, 401] width 80 height 24
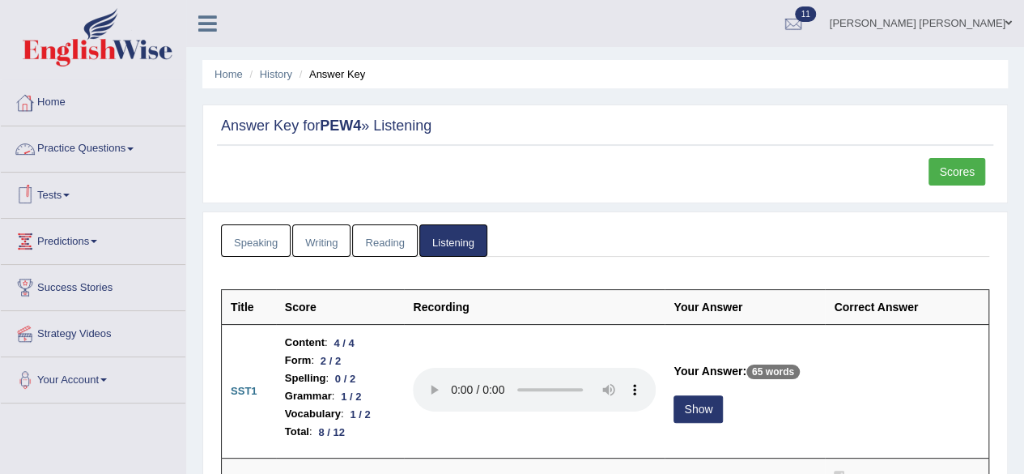
click at [53, 102] on link "Home" at bounding box center [93, 100] width 185 height 40
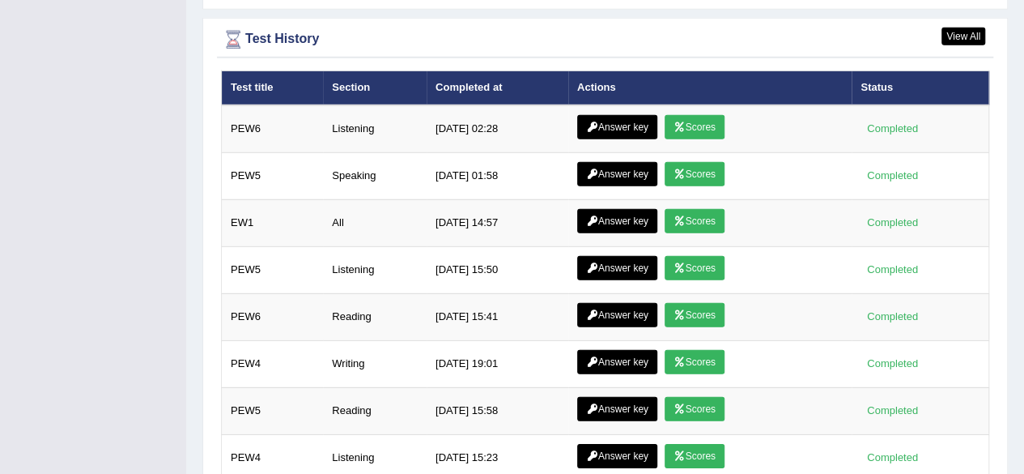
scroll to position [2308, 0]
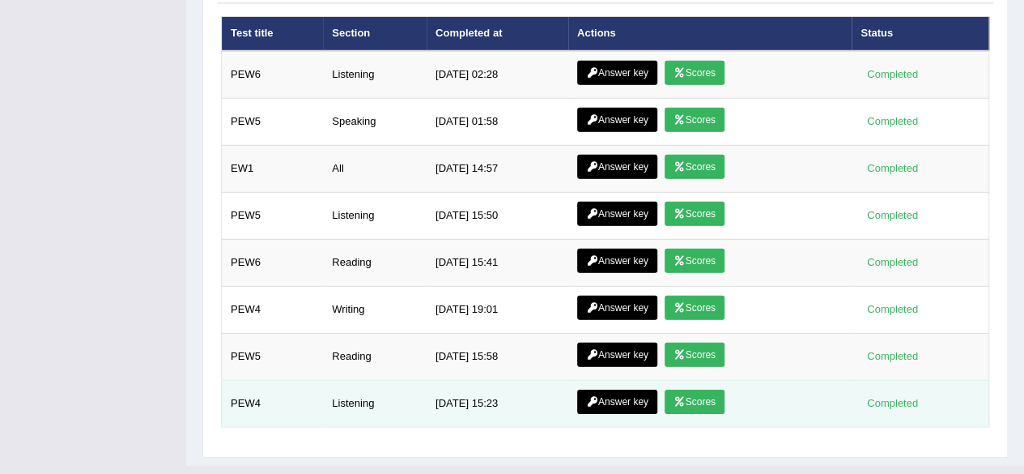
click at [703, 389] on link "Scores" at bounding box center [695, 401] width 60 height 24
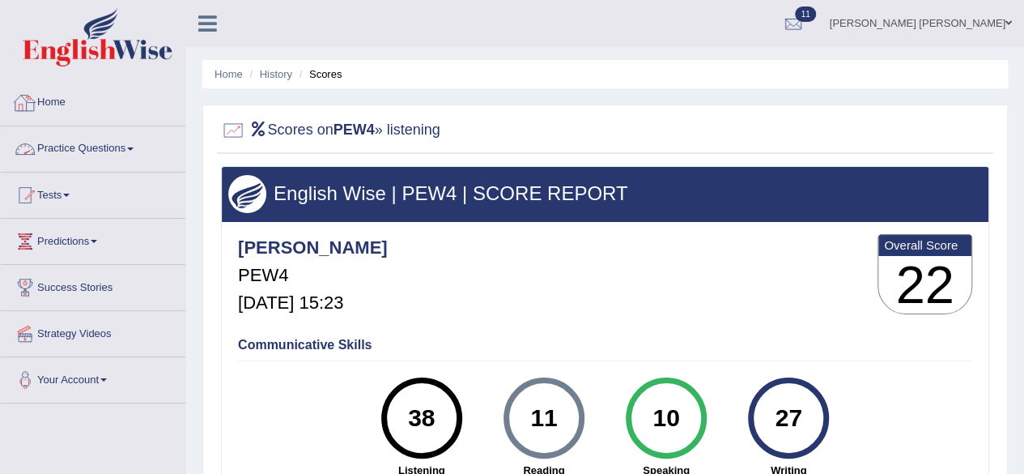
click at [58, 100] on link "Home" at bounding box center [93, 100] width 185 height 40
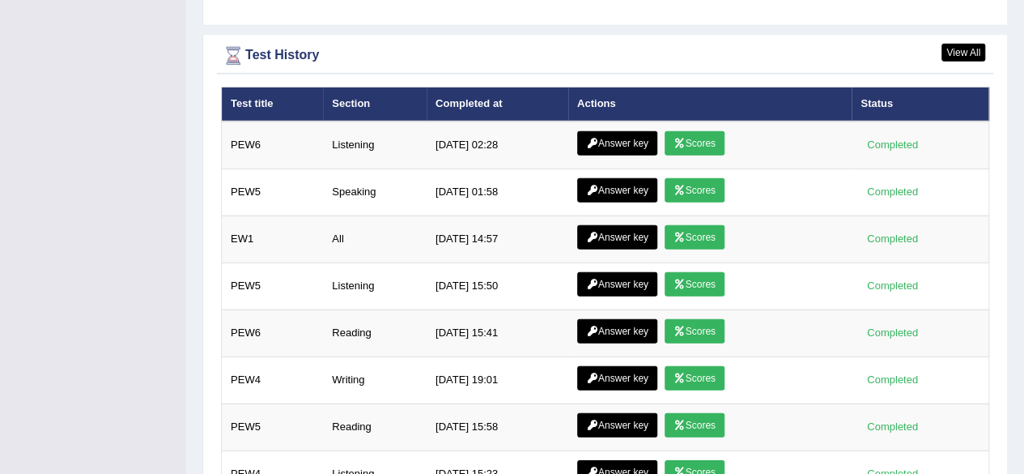
scroll to position [2308, 0]
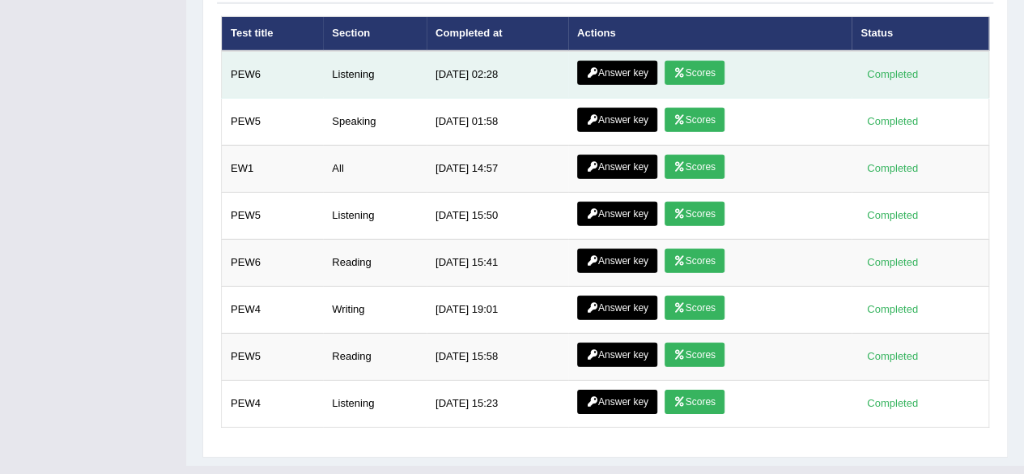
click at [603, 61] on link "Answer key" at bounding box center [617, 73] width 80 height 24
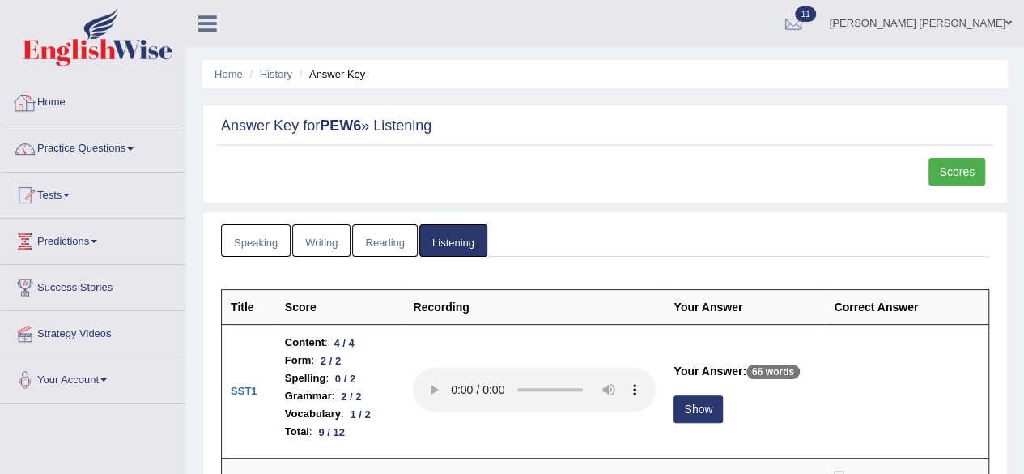
click at [62, 91] on link "Home" at bounding box center [93, 100] width 185 height 40
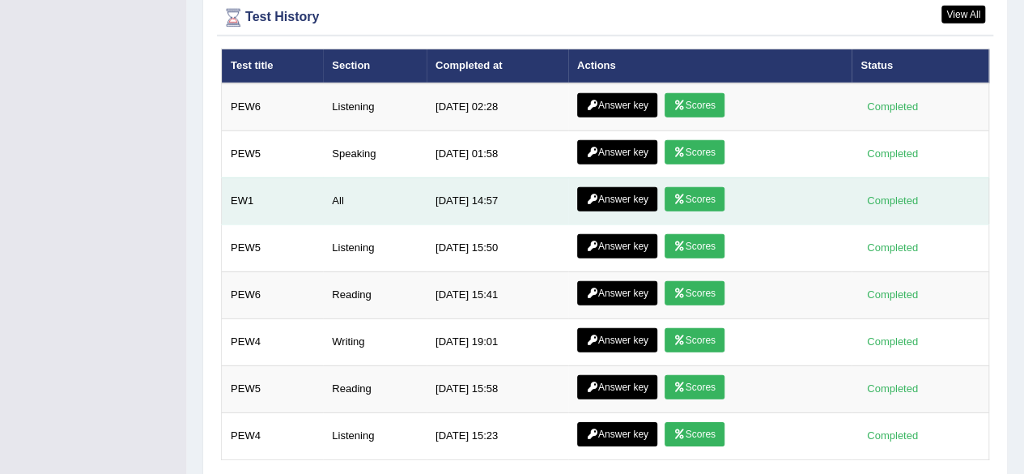
scroll to position [2303, 0]
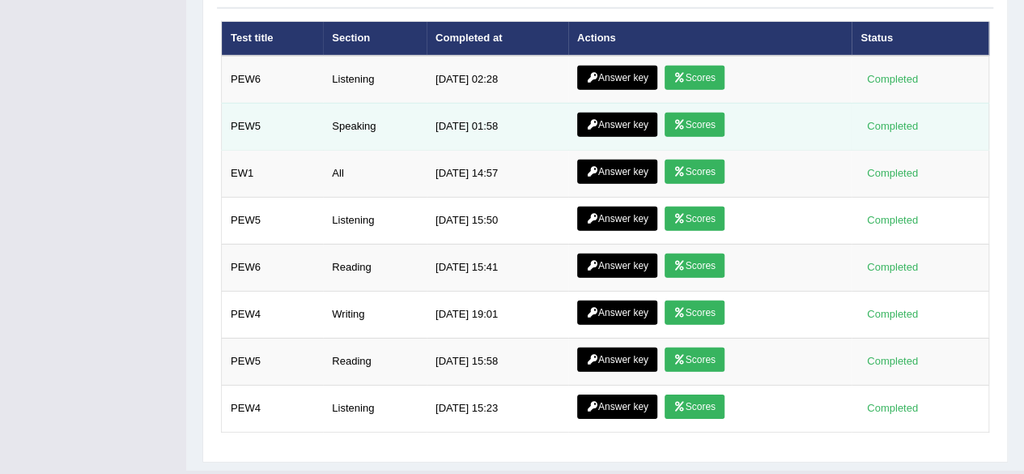
click at [686, 113] on link "Scores" at bounding box center [695, 125] width 60 height 24
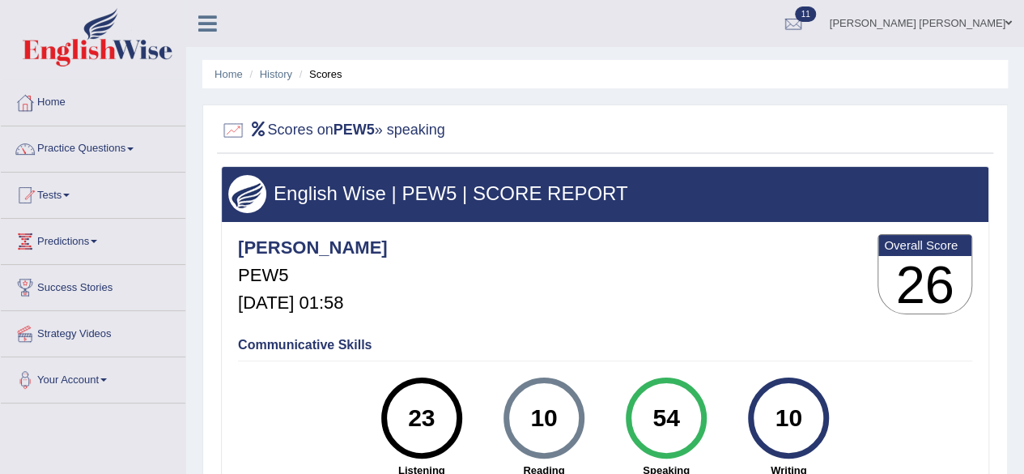
click at [58, 96] on link "Home" at bounding box center [93, 100] width 185 height 40
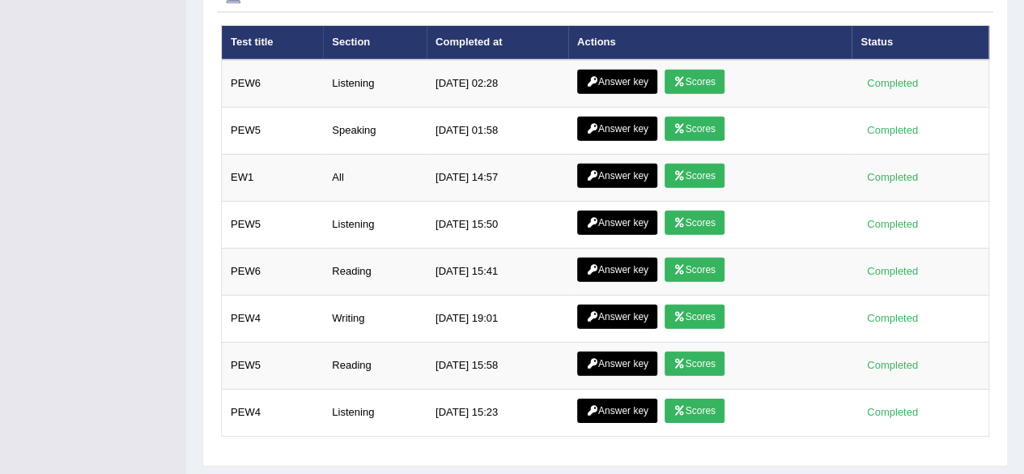
scroll to position [2308, 0]
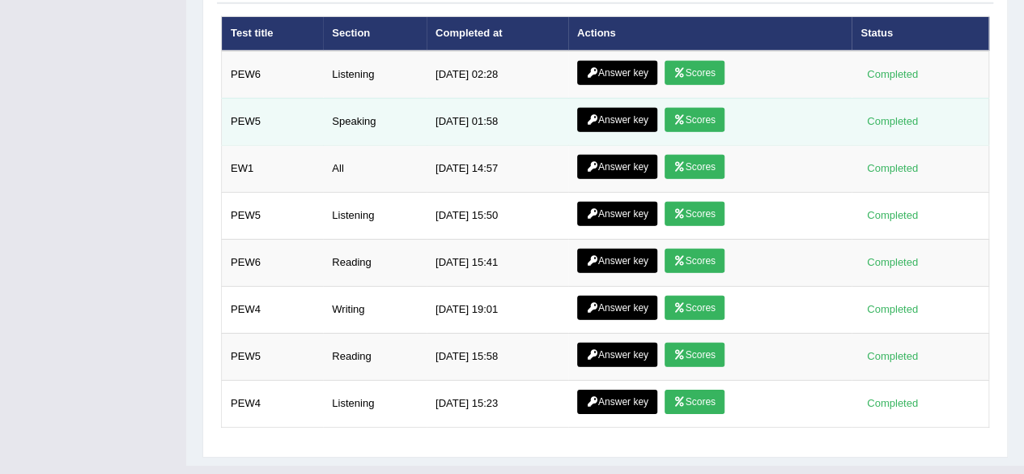
click at [611, 108] on link "Answer key" at bounding box center [617, 120] width 80 height 24
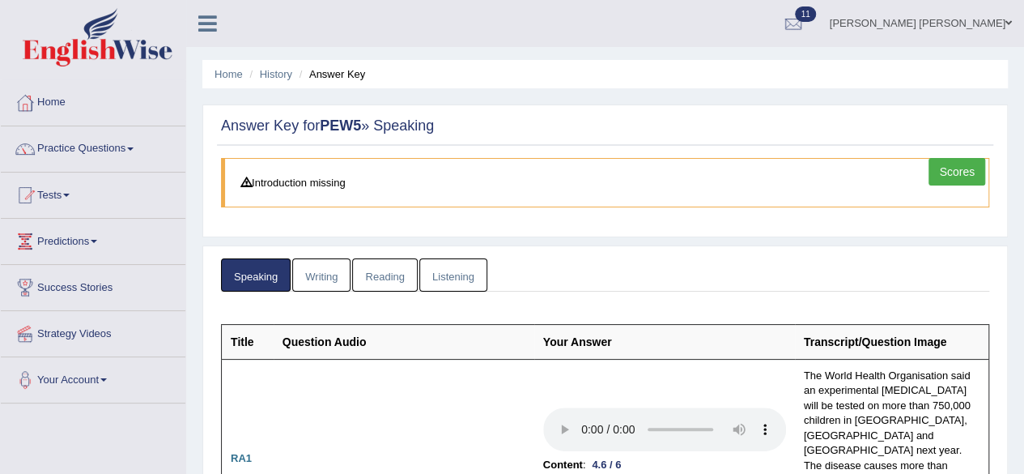
click at [959, 171] on link "Scores" at bounding box center [957, 172] width 57 height 28
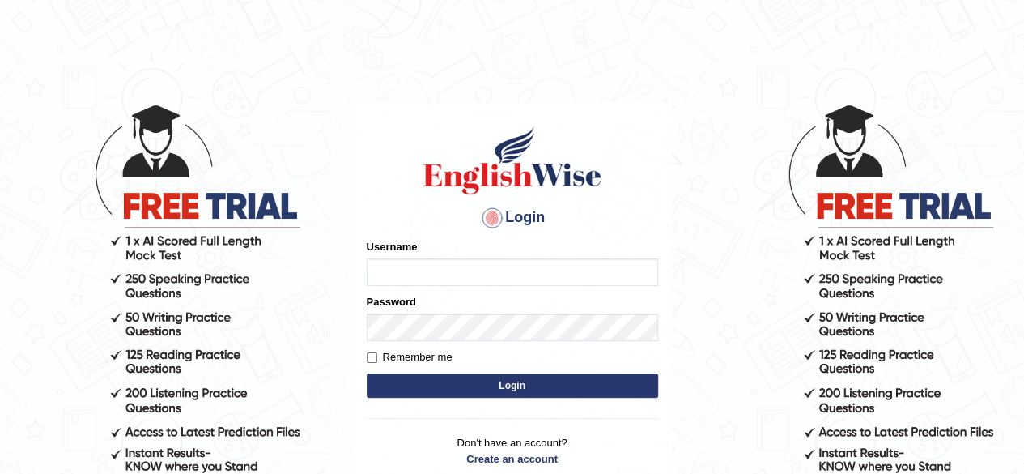
type input "abdulkhalid_parramatta"
click at [443, 386] on button "Login" at bounding box center [512, 385] width 291 height 24
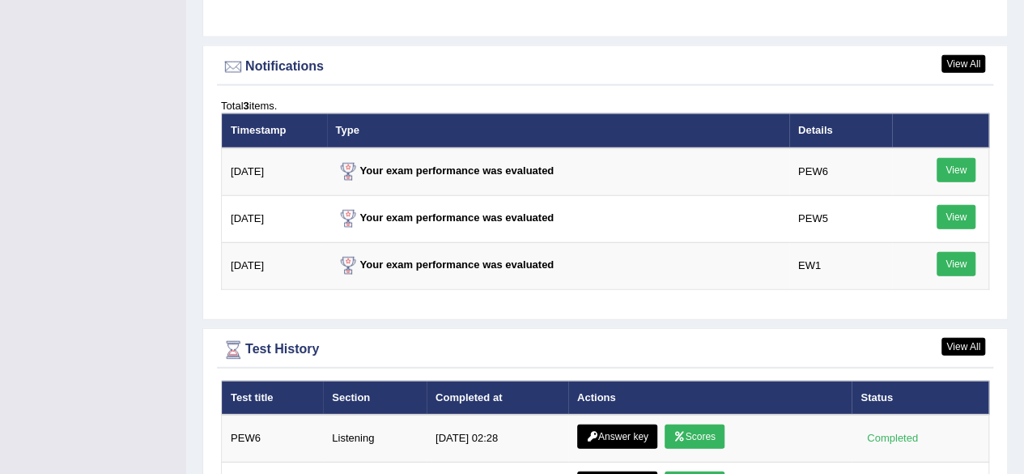
scroll to position [2040, 0]
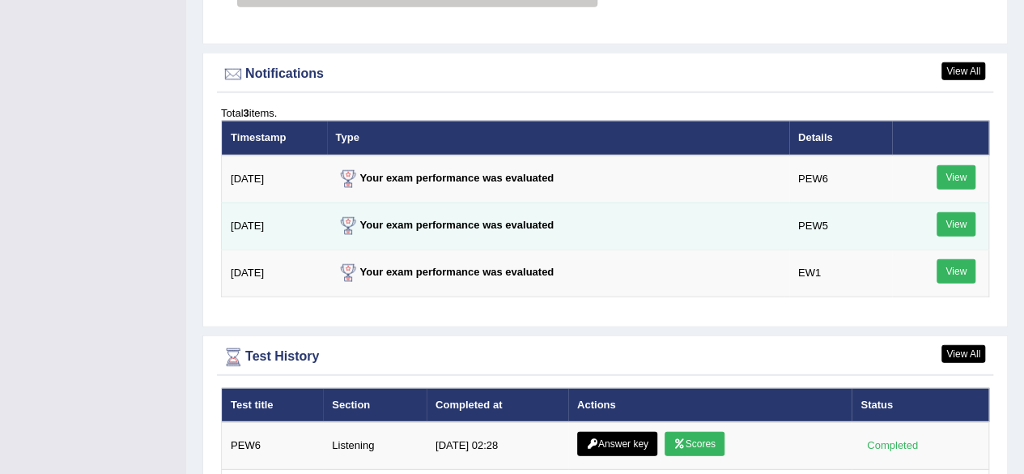
click at [954, 212] on link "View" at bounding box center [956, 224] width 39 height 24
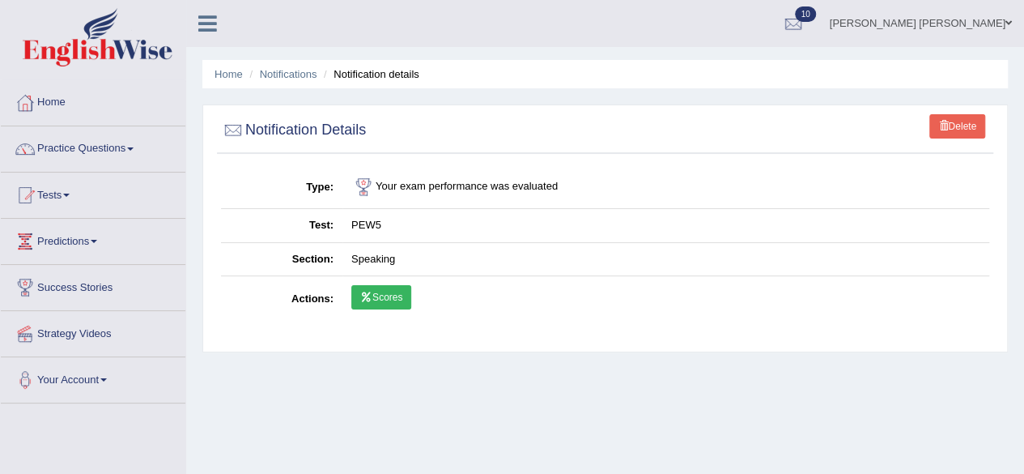
click at [382, 293] on link "Scores" at bounding box center [381, 297] width 60 height 24
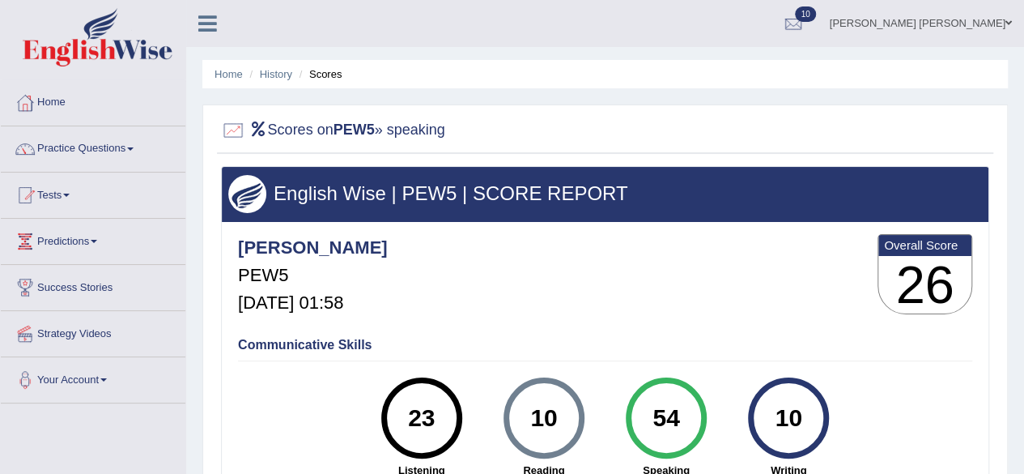
scroll to position [1, 0]
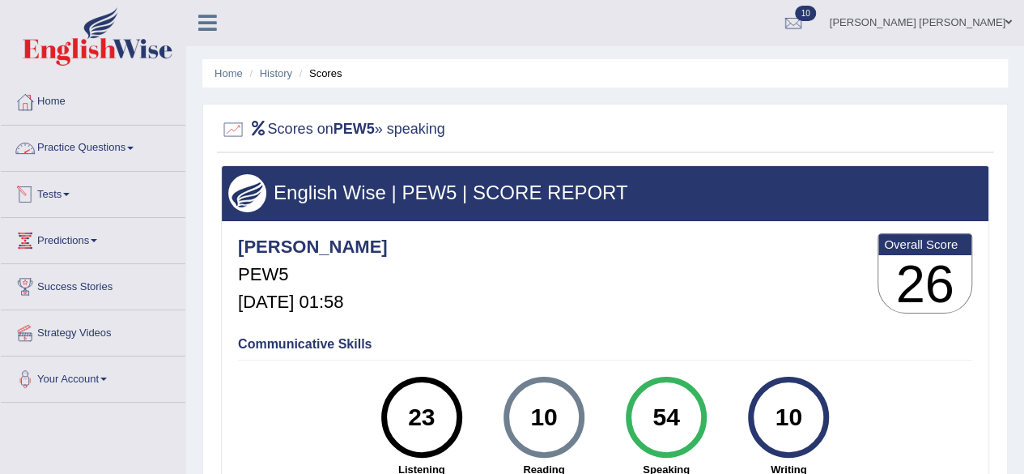
click at [69, 200] on link "Tests" at bounding box center [93, 192] width 185 height 40
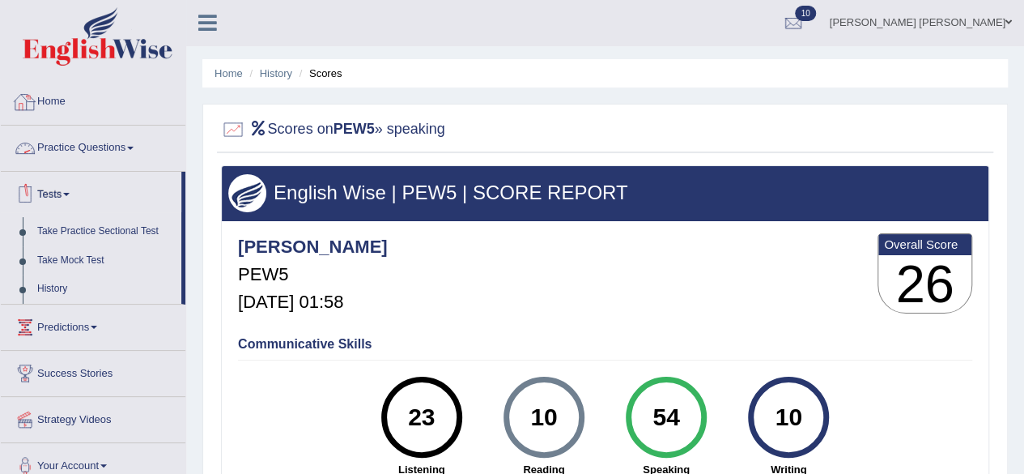
click at [143, 142] on link "Practice Questions" at bounding box center [93, 146] width 185 height 40
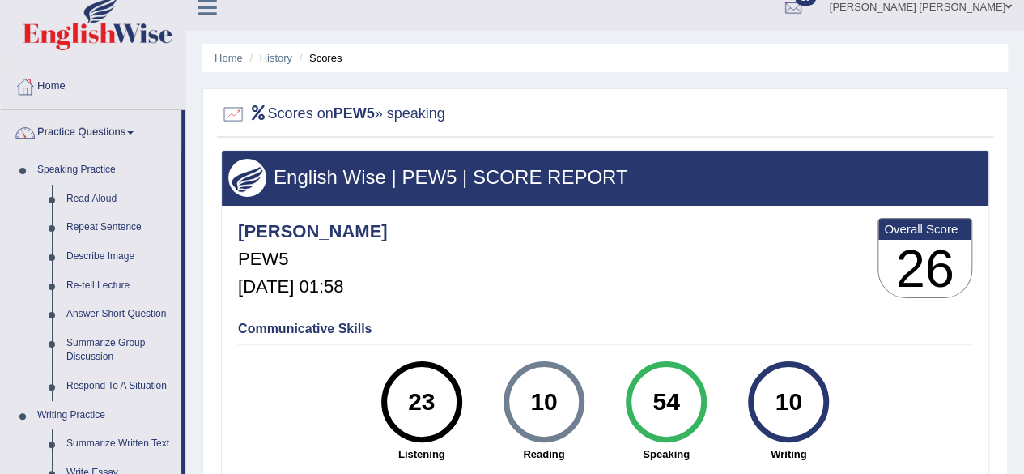
scroll to position [0, 0]
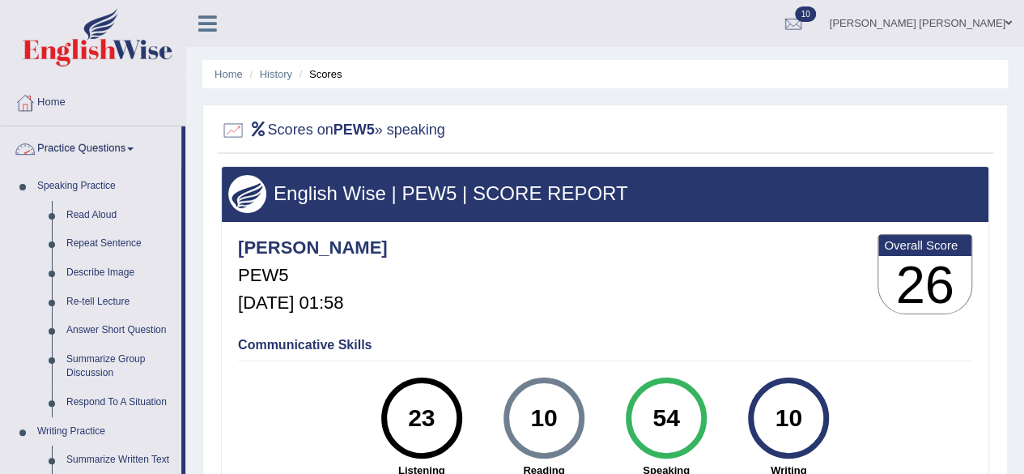
click at [120, 154] on link "Practice Questions" at bounding box center [91, 146] width 181 height 40
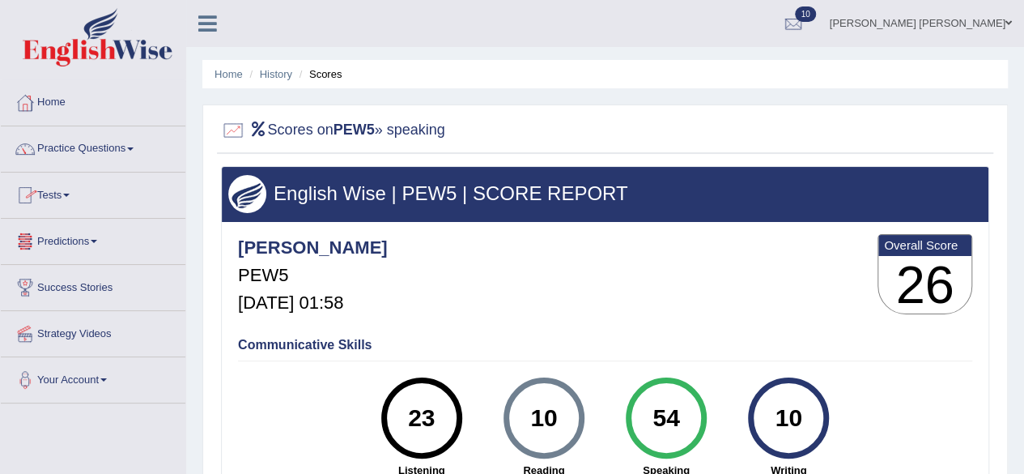
click at [67, 202] on link "Tests" at bounding box center [93, 192] width 185 height 40
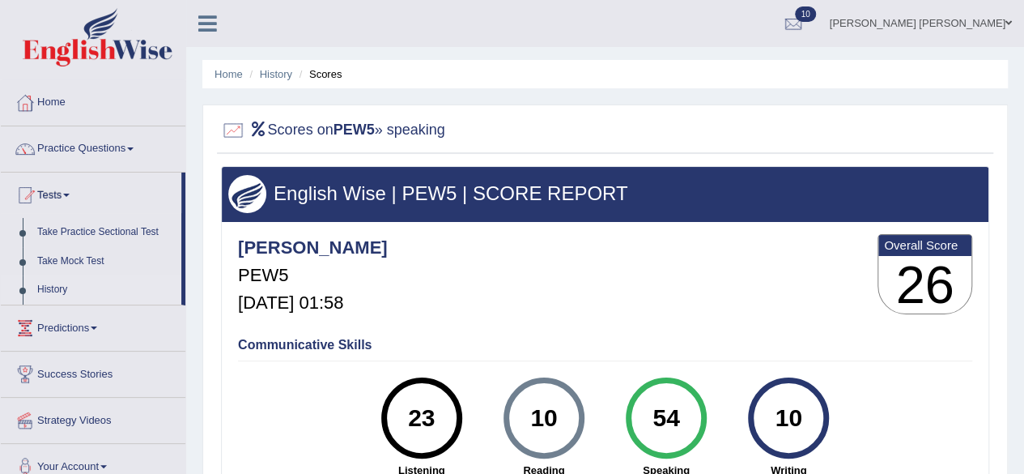
click at [49, 283] on link "History" at bounding box center [105, 289] width 151 height 29
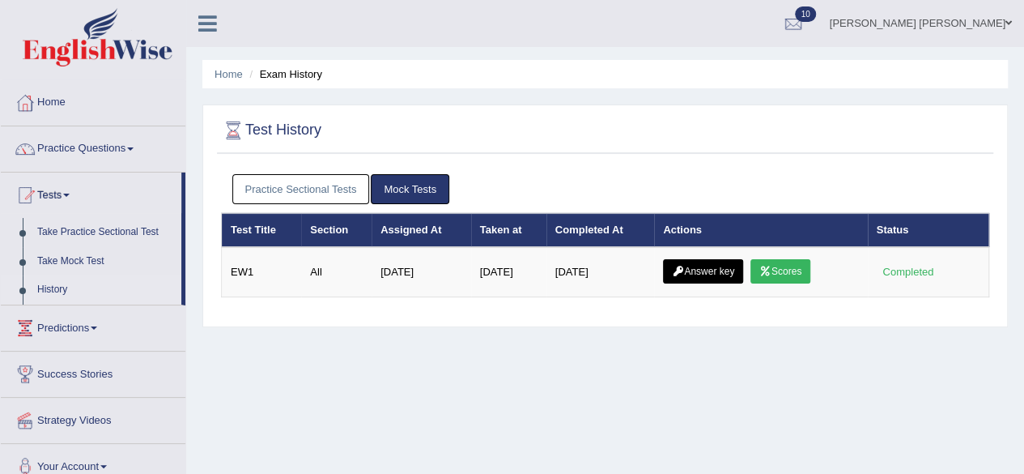
click at [298, 189] on link "Practice Sectional Tests" at bounding box center [301, 189] width 138 height 30
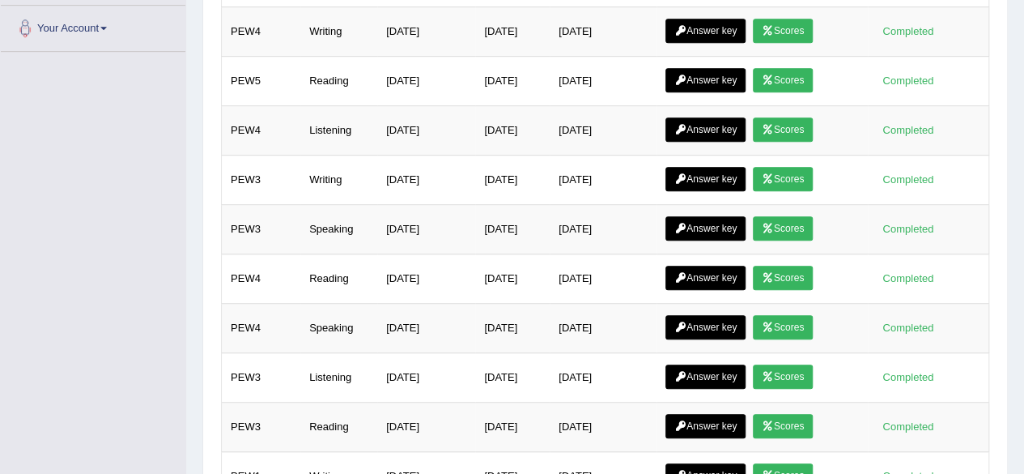
scroll to position [676, 0]
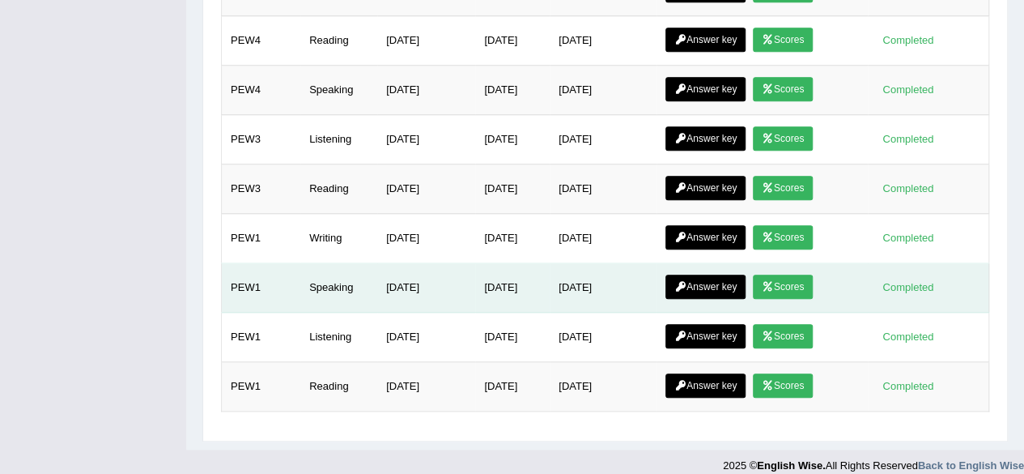
click at [793, 274] on link "Scores" at bounding box center [783, 286] width 60 height 24
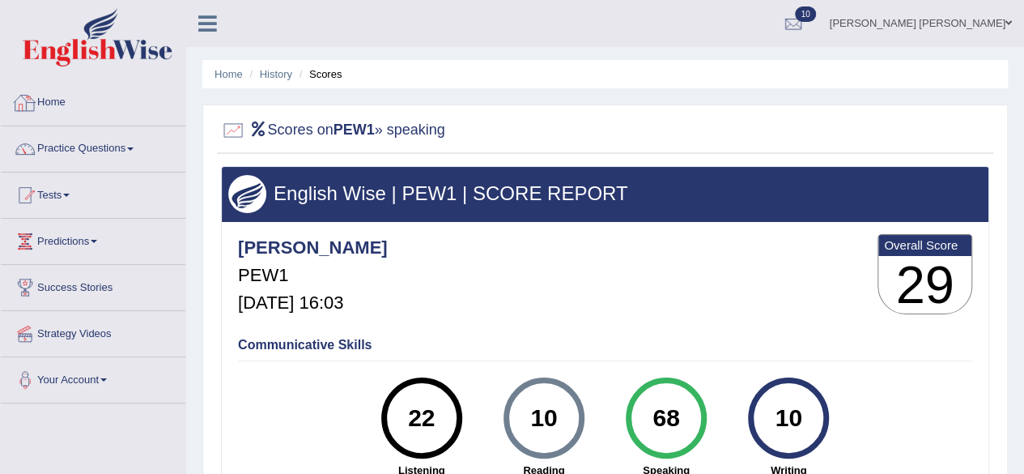
click at [66, 113] on link "Home" at bounding box center [93, 100] width 185 height 40
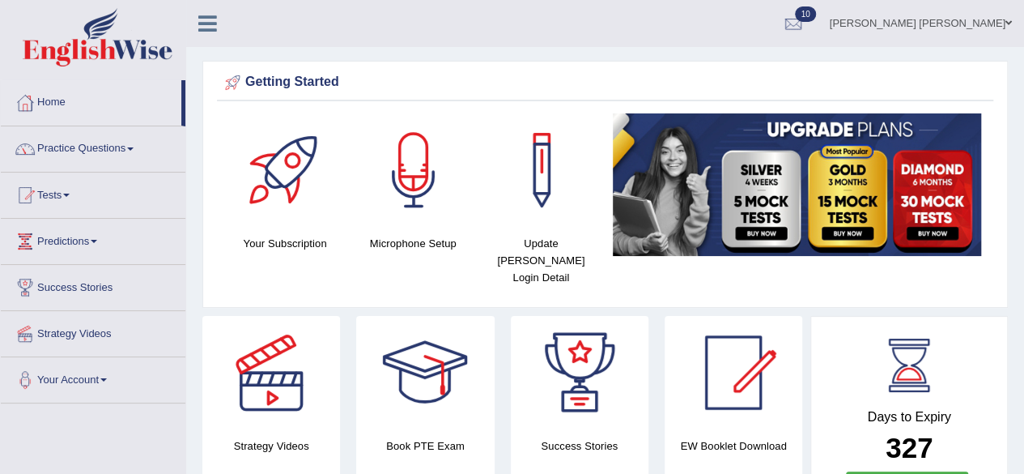
click at [66, 195] on link "Tests" at bounding box center [93, 192] width 185 height 40
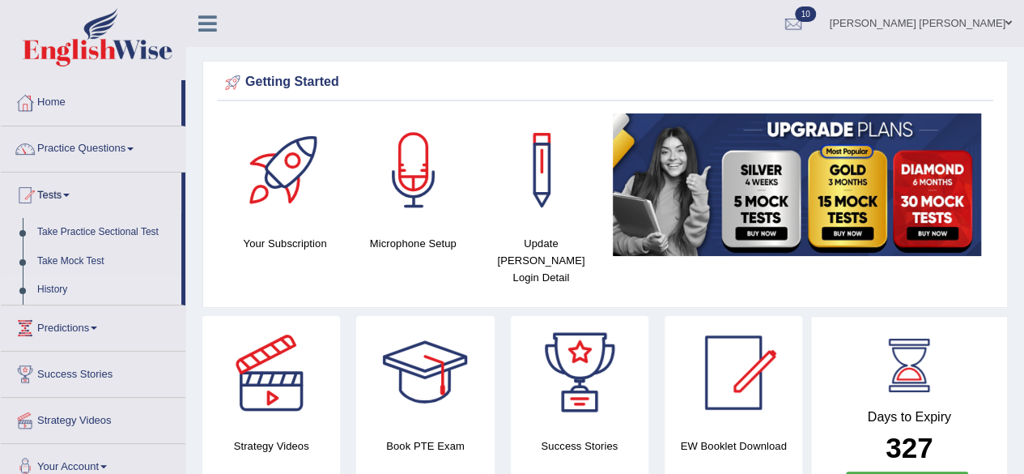
click at [58, 289] on link "History" at bounding box center [105, 289] width 151 height 29
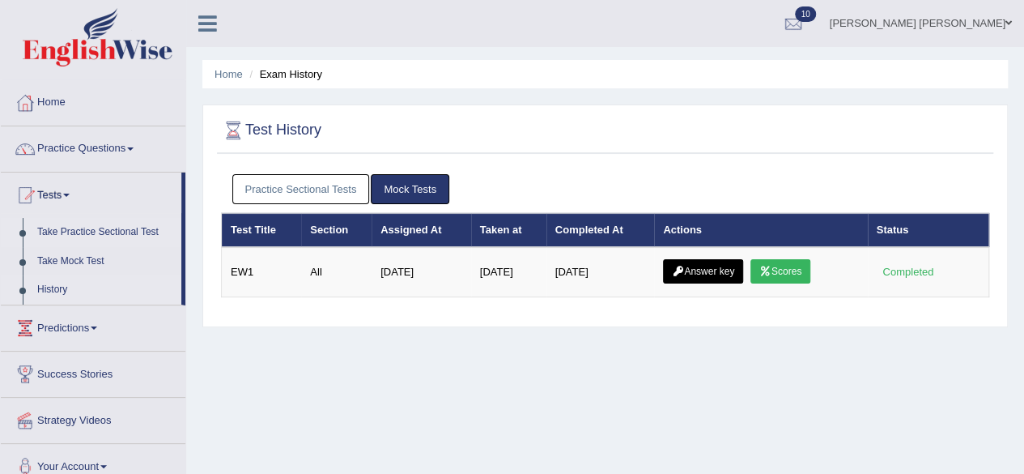
click at [94, 231] on link "Take Practice Sectional Test" at bounding box center [105, 232] width 151 height 29
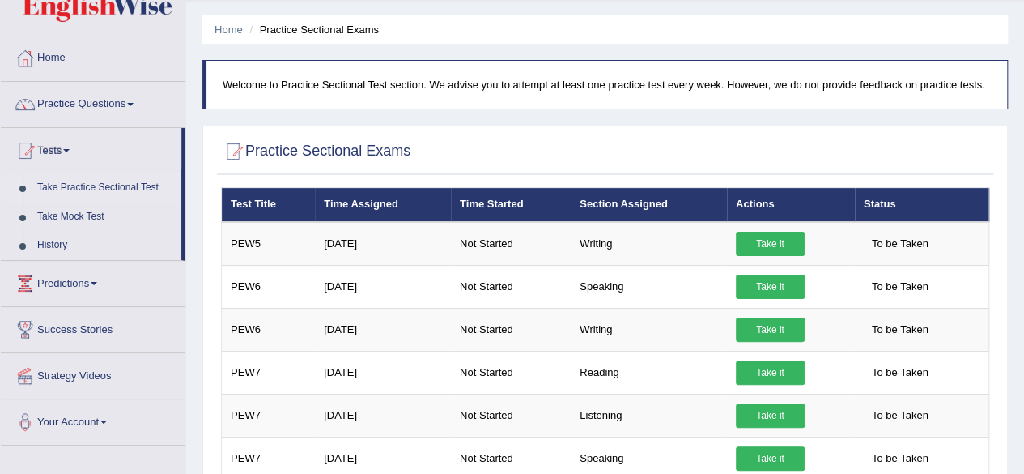
scroll to position [32, 0]
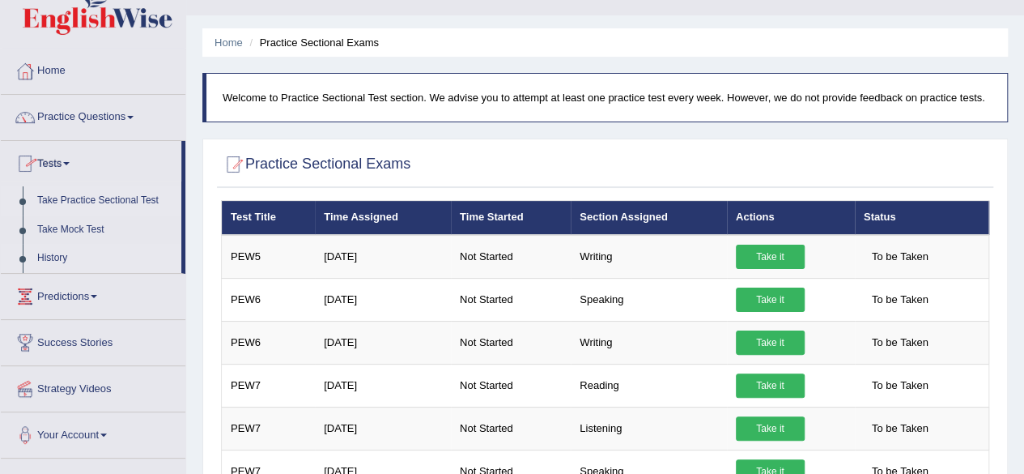
click at [49, 247] on link "History" at bounding box center [105, 258] width 151 height 29
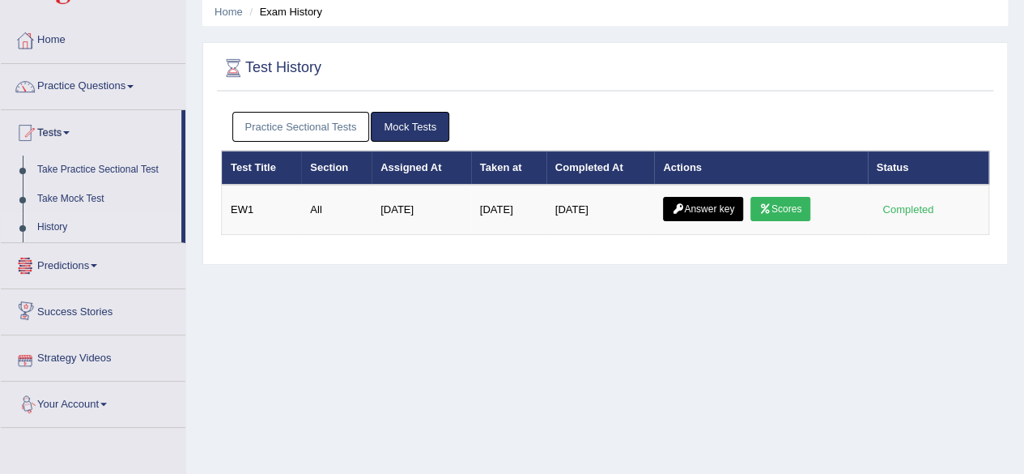
scroll to position [55, 0]
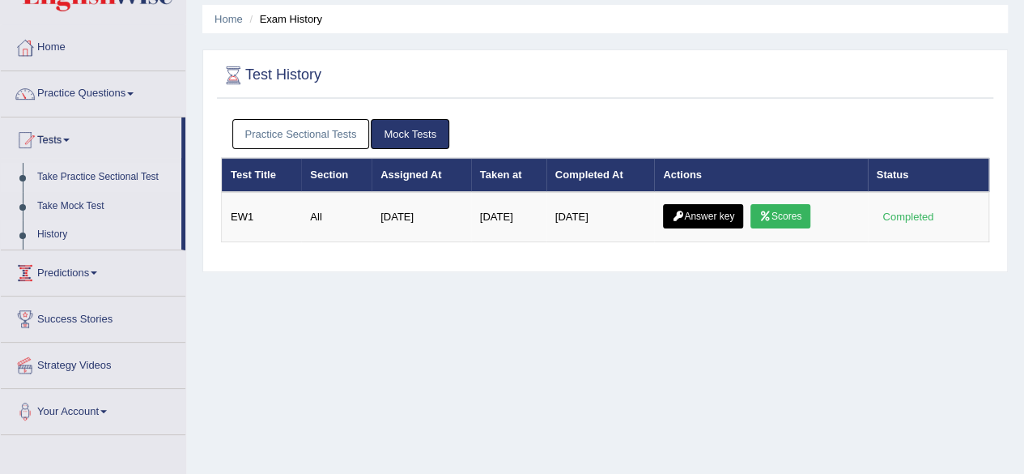
click at [79, 174] on link "Take Practice Sectional Test" at bounding box center [105, 177] width 151 height 29
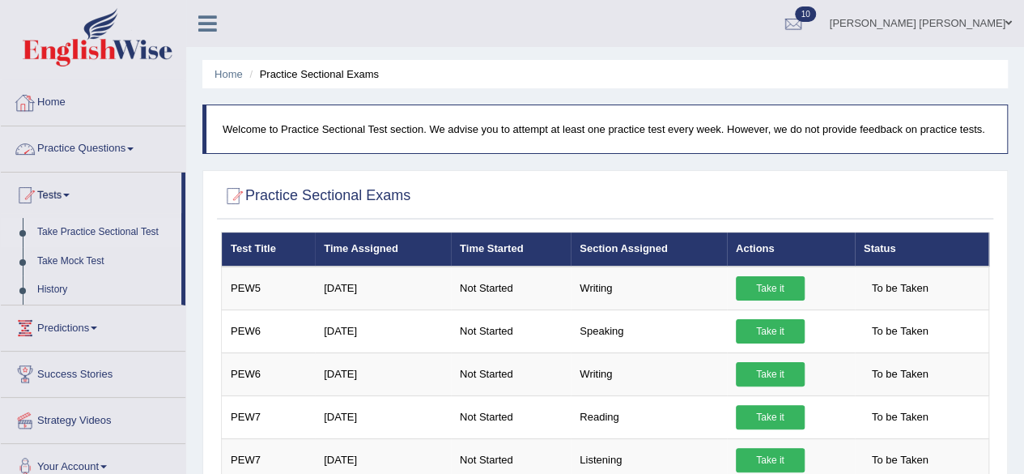
click at [53, 100] on link "Home" at bounding box center [93, 100] width 185 height 40
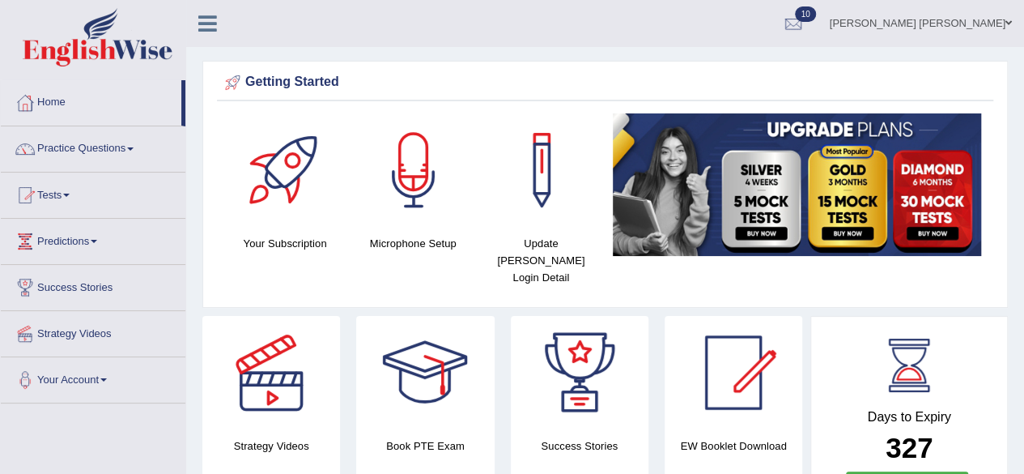
click at [92, 151] on link "Practice Questions" at bounding box center [93, 146] width 185 height 40
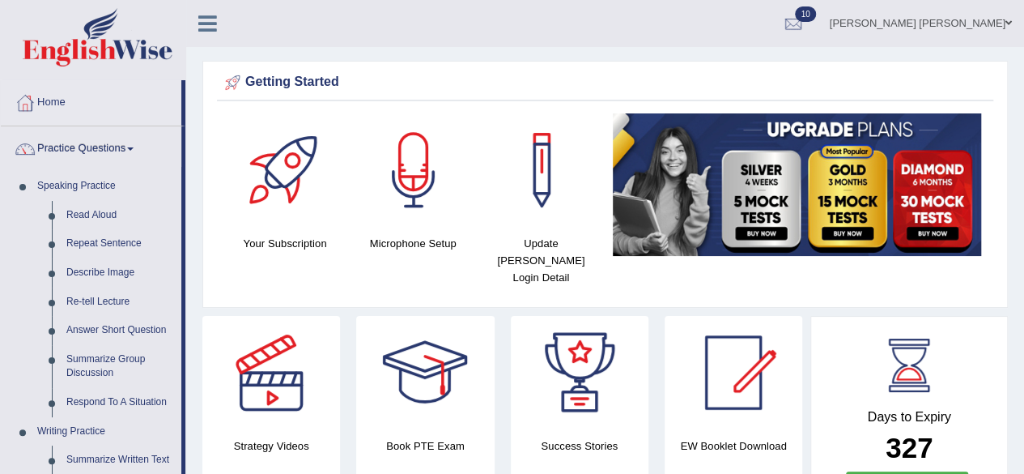
click at [136, 138] on link "Practice Questions" at bounding box center [91, 146] width 181 height 40
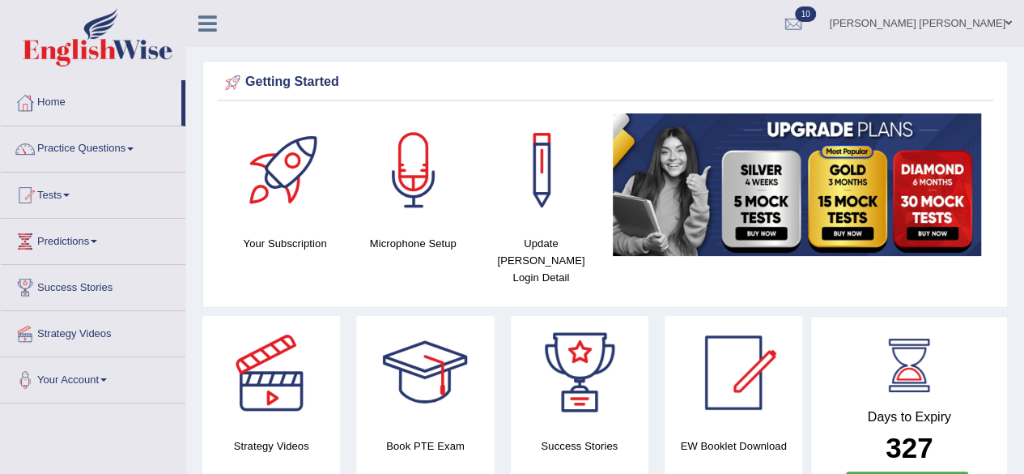
click at [60, 205] on link "Tests" at bounding box center [93, 192] width 185 height 40
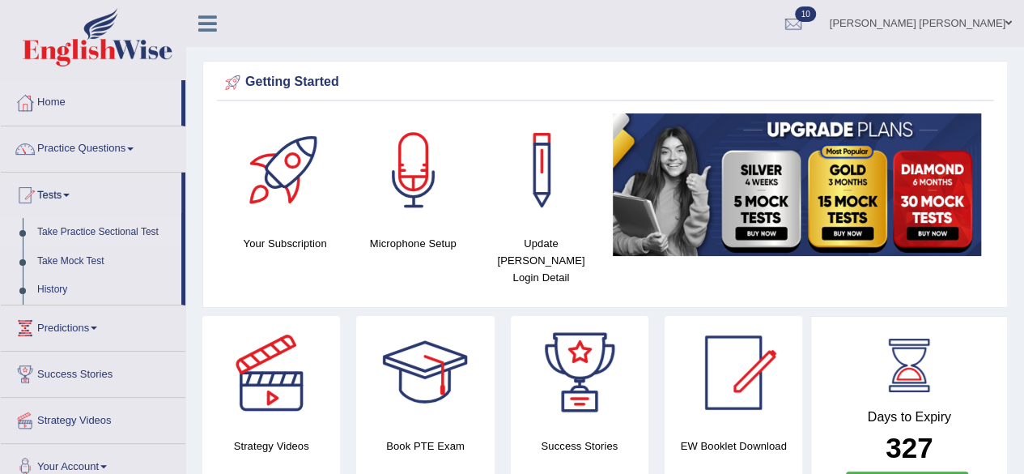
click at [112, 226] on link "Take Practice Sectional Test" at bounding box center [105, 232] width 151 height 29
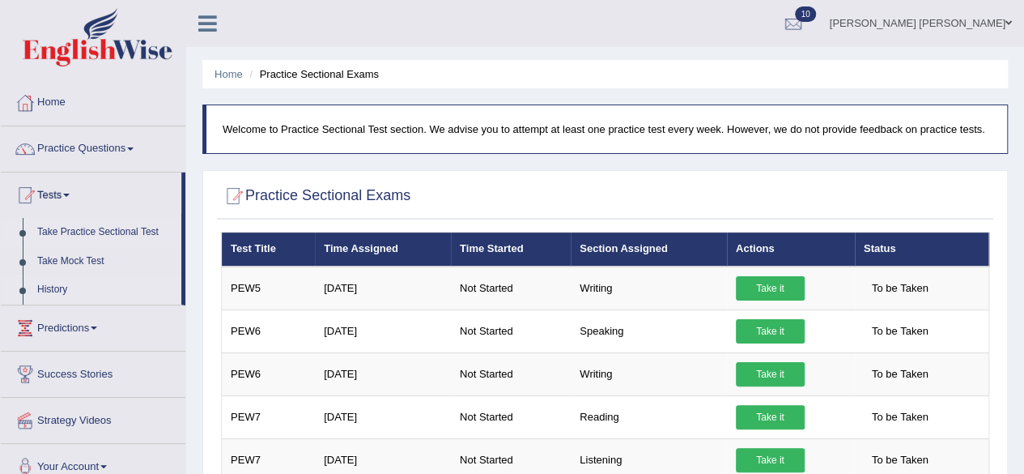
click at [50, 287] on link "History" at bounding box center [105, 289] width 151 height 29
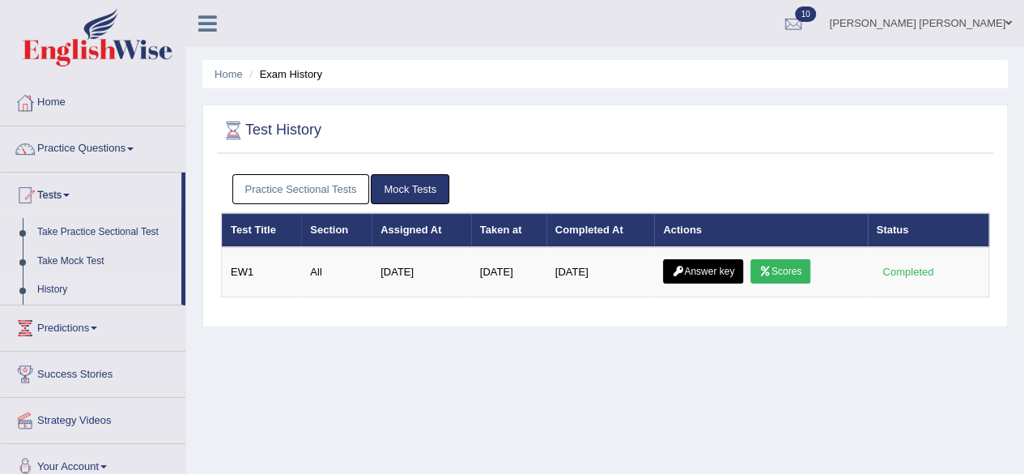
click at [264, 181] on link "Practice Sectional Tests" at bounding box center [301, 189] width 138 height 30
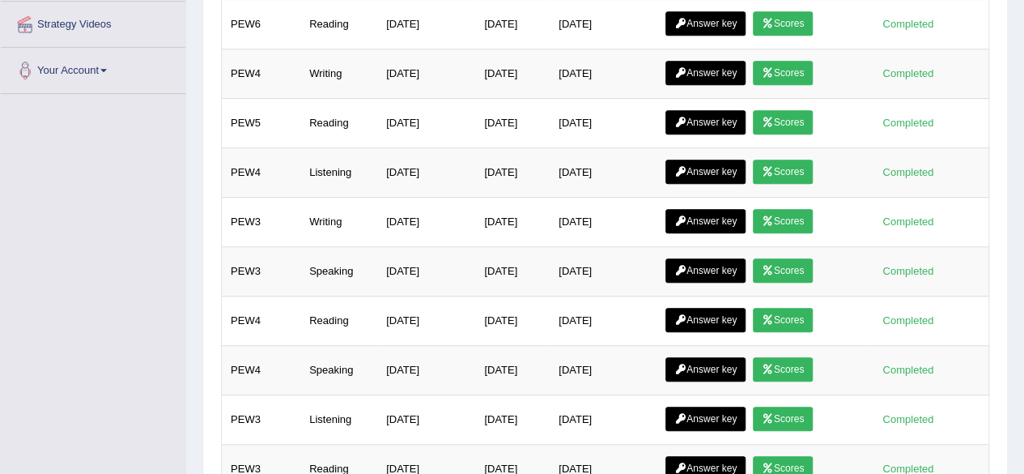
scroll to position [676, 0]
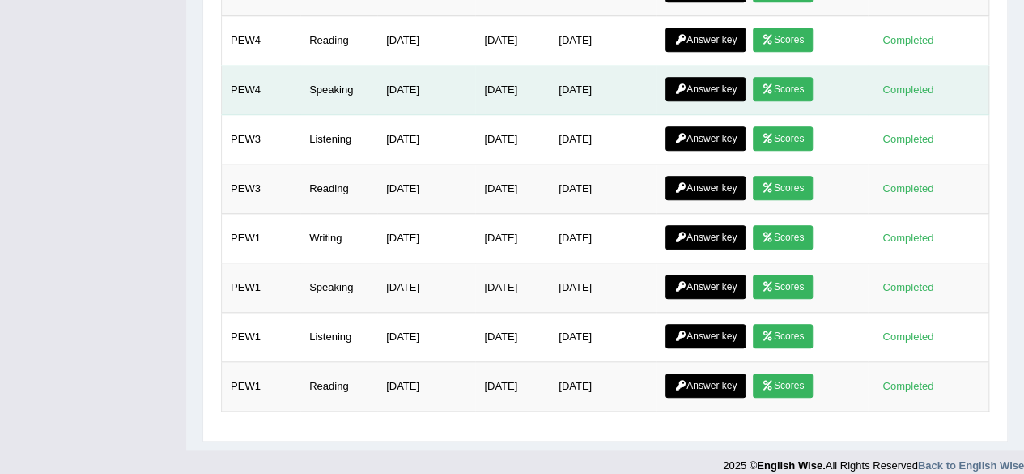
click at [785, 77] on link "Scores" at bounding box center [783, 89] width 60 height 24
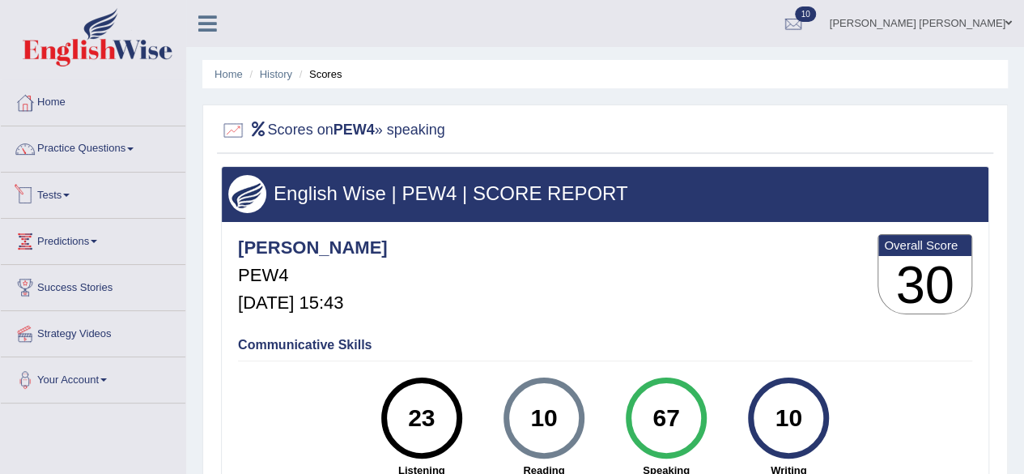
click at [70, 185] on link "Tests" at bounding box center [93, 192] width 185 height 40
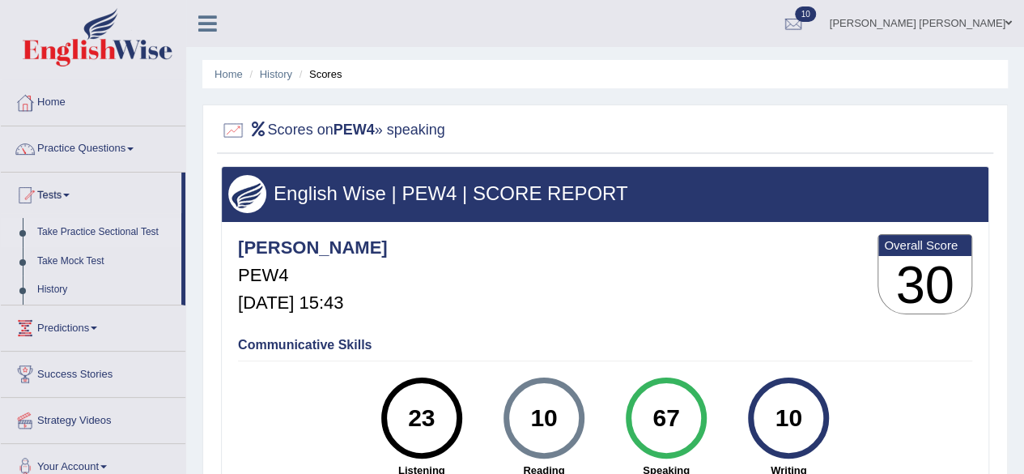
click at [70, 221] on link "Take Practice Sectional Test" at bounding box center [105, 232] width 151 height 29
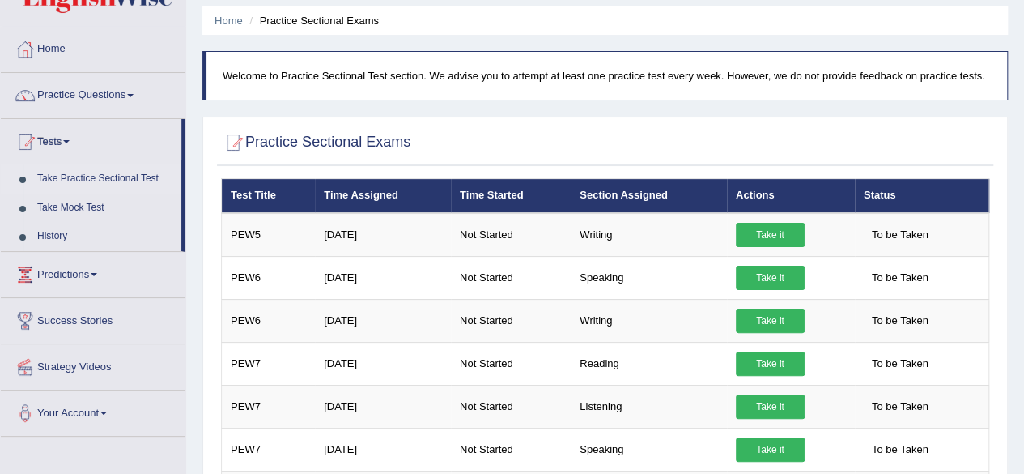
scroll to position [53, 0]
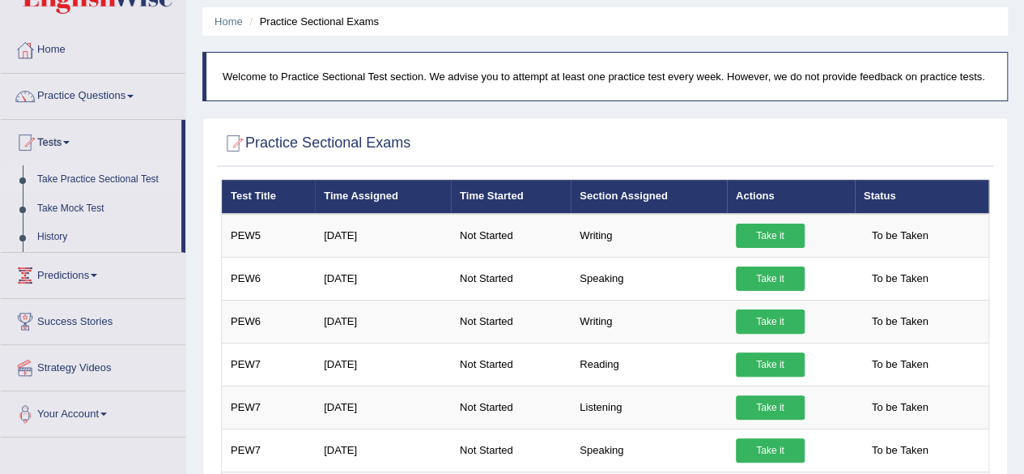
click at [79, 172] on link "Take Practice Sectional Test" at bounding box center [105, 179] width 151 height 29
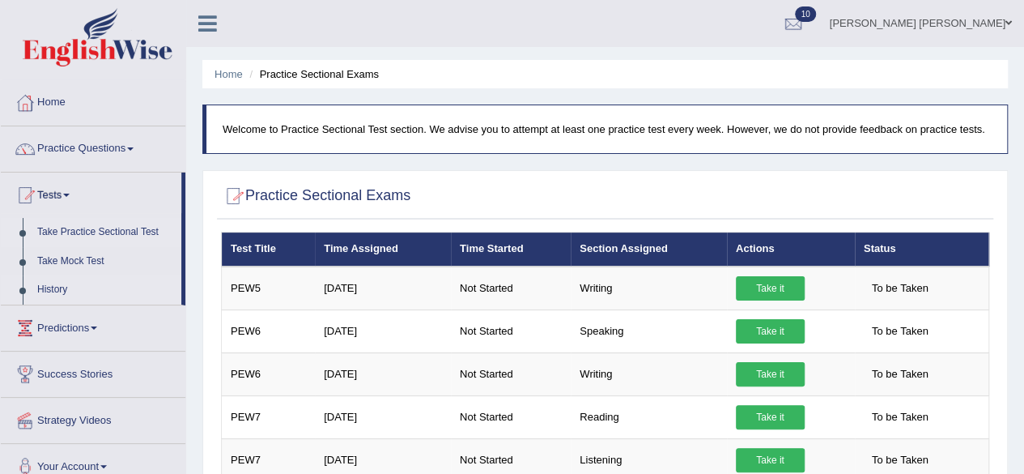
click at [51, 287] on link "History" at bounding box center [105, 289] width 151 height 29
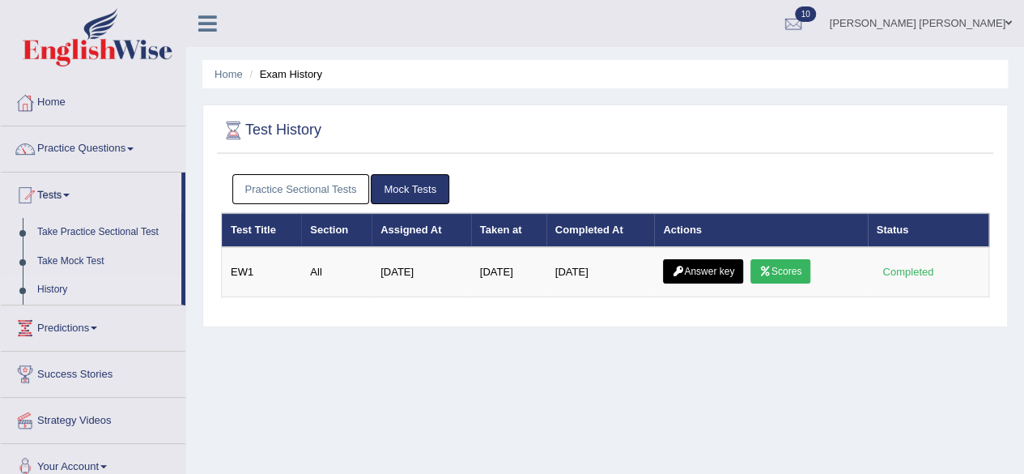
click at [277, 190] on link "Practice Sectional Tests" at bounding box center [301, 189] width 138 height 30
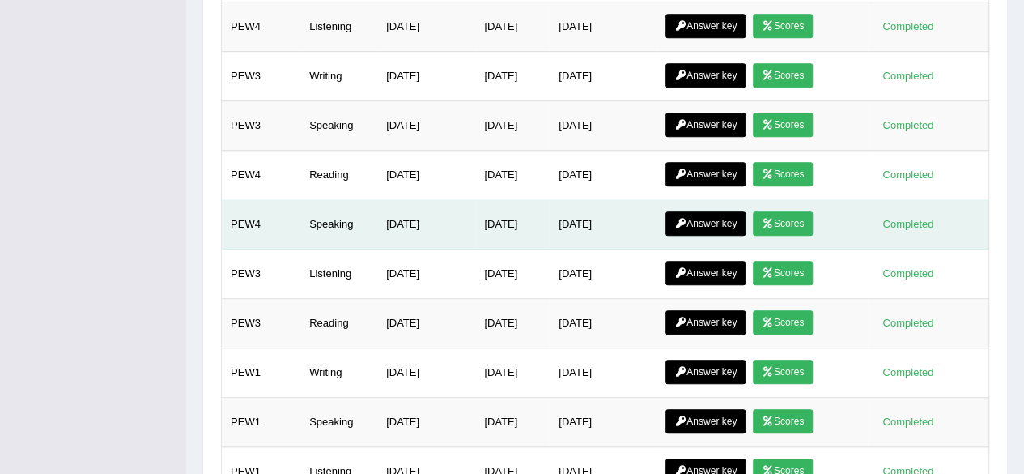
scroll to position [539, 0]
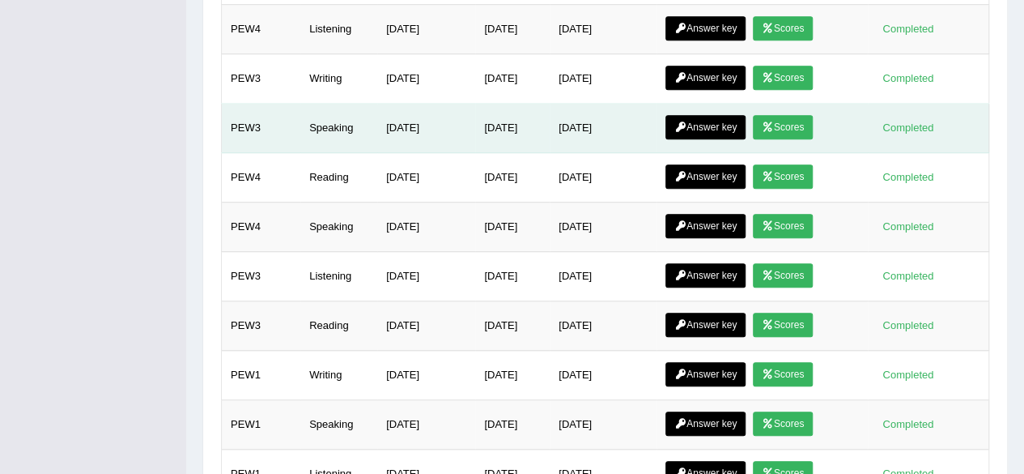
click at [774, 122] on icon at bounding box center [768, 127] width 12 height 10
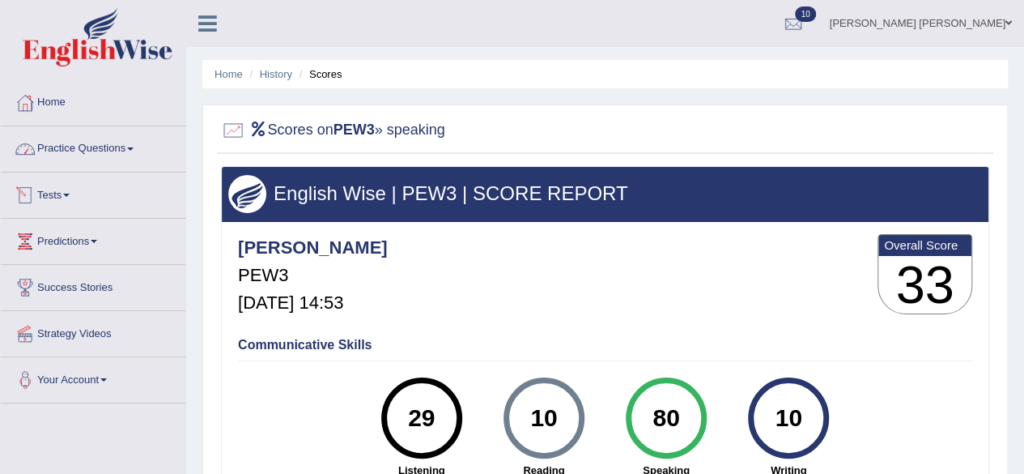
click at [70, 190] on link "Tests" at bounding box center [93, 192] width 185 height 40
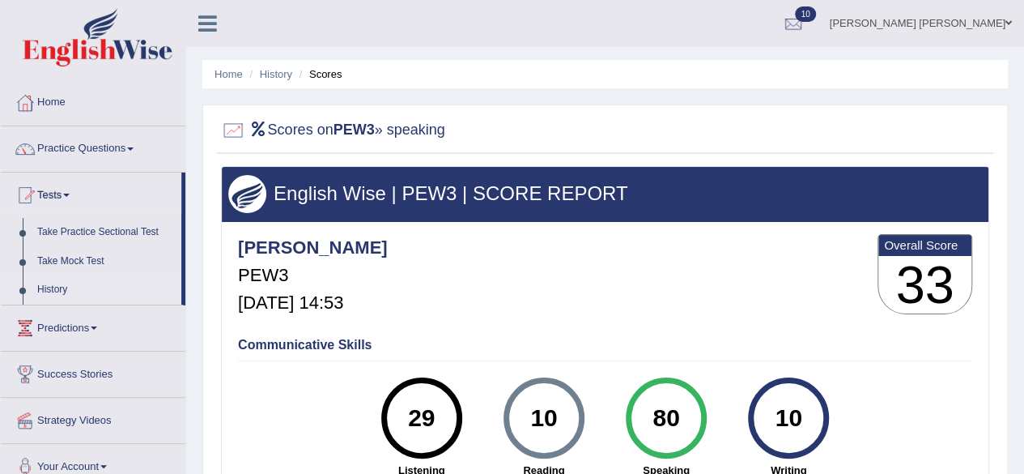
click at [53, 284] on link "History" at bounding box center [105, 289] width 151 height 29
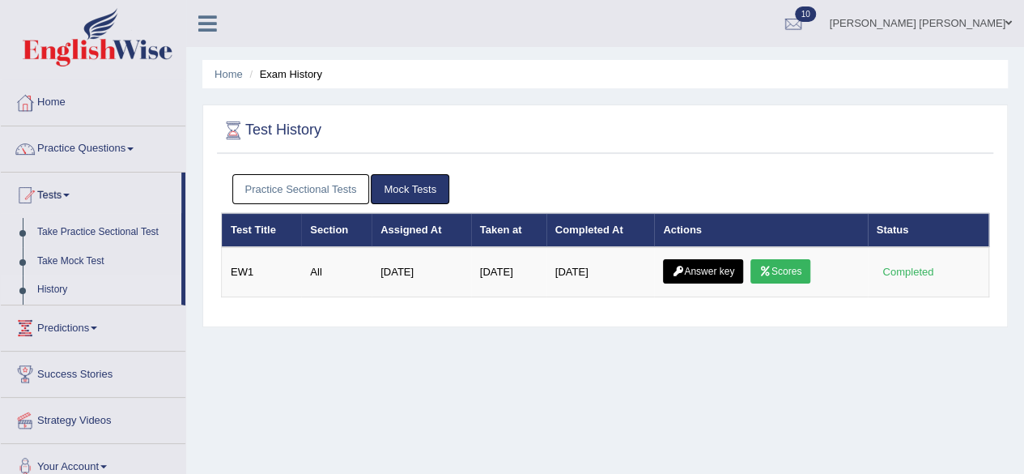
click at [328, 192] on link "Practice Sectional Tests" at bounding box center [301, 189] width 138 height 30
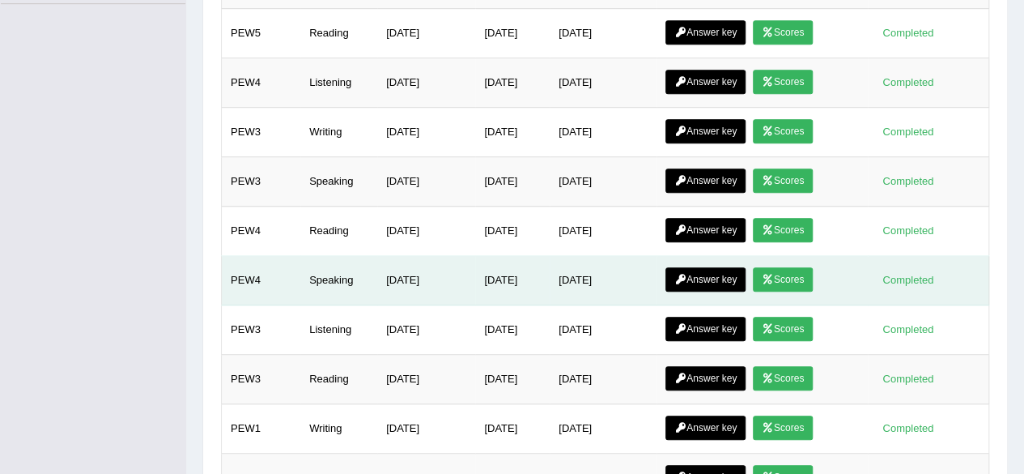
scroll to position [484, 0]
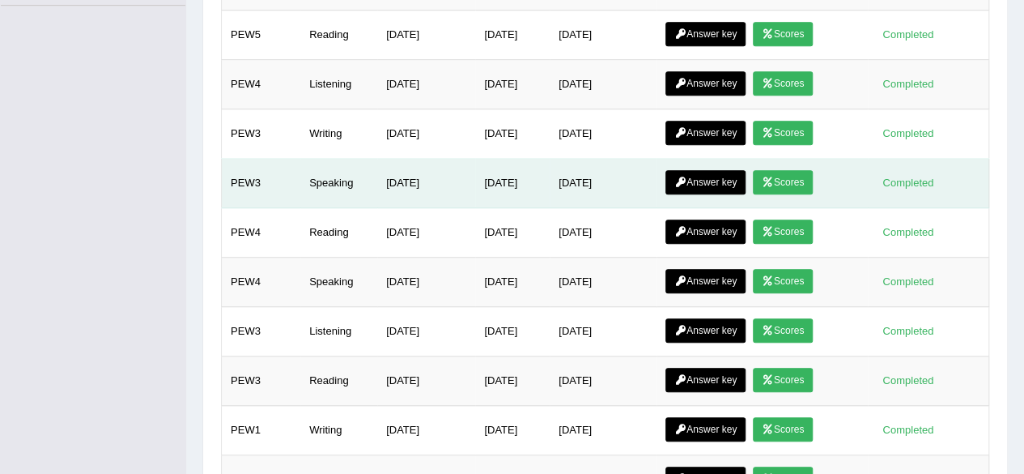
click at [693, 170] on link "Answer key" at bounding box center [706, 182] width 80 height 24
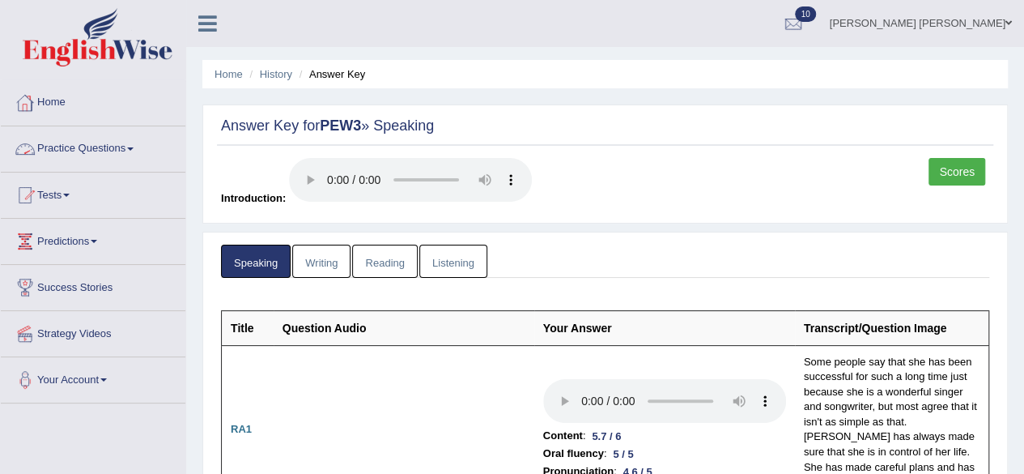
click at [62, 100] on link "Home" at bounding box center [93, 100] width 185 height 40
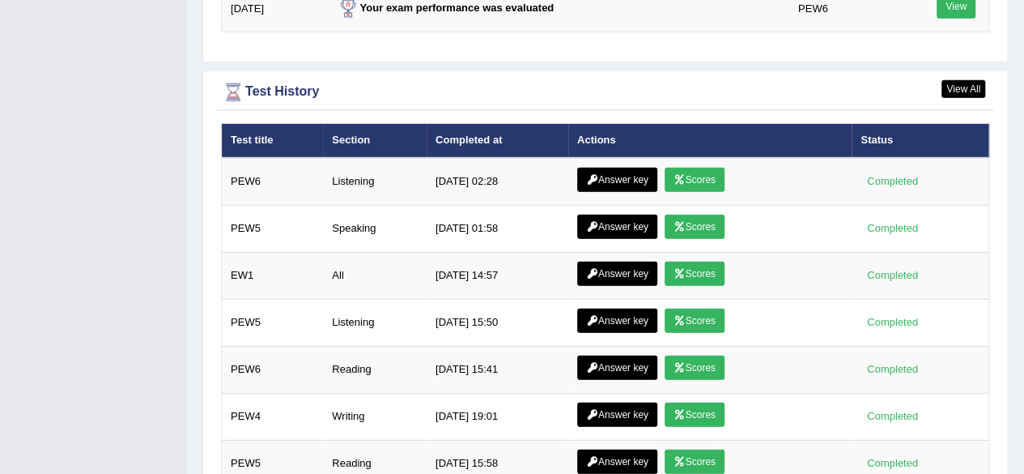
scroll to position [2246, 0]
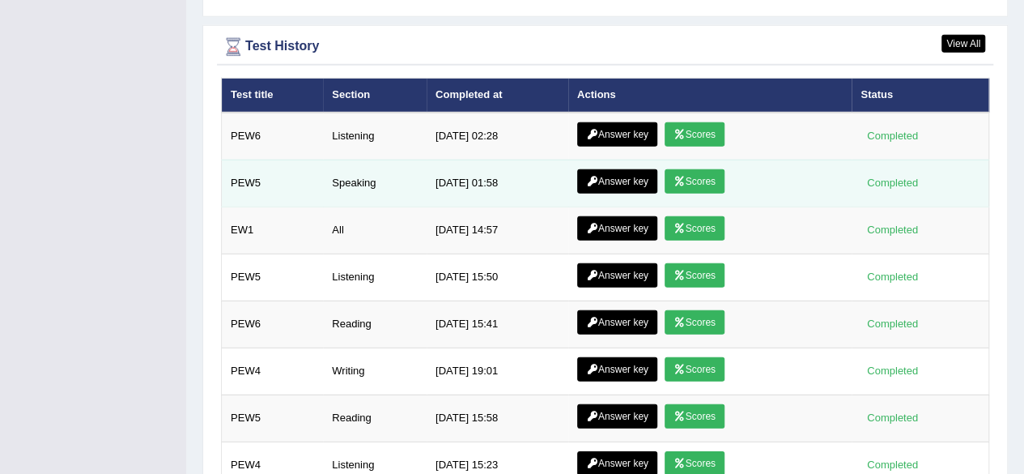
click at [606, 169] on link "Answer key" at bounding box center [617, 181] width 80 height 24
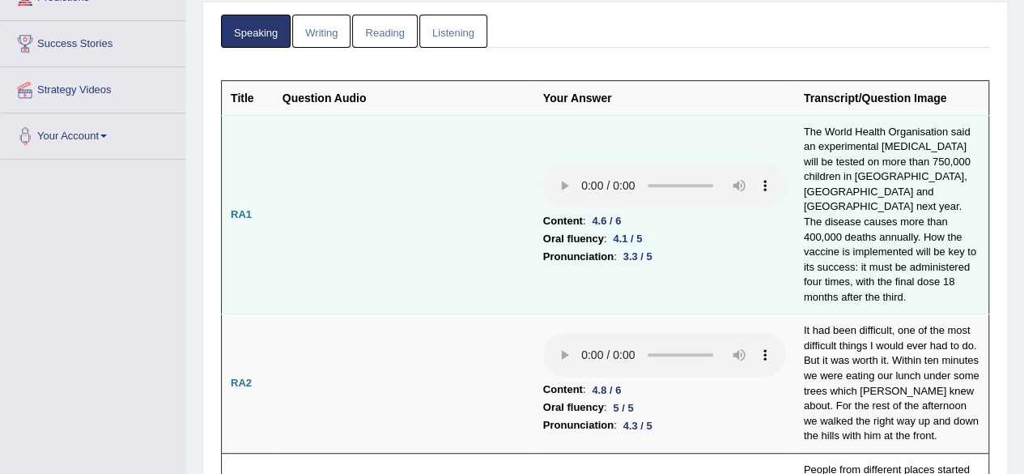
scroll to position [218, 0]
